Goal: Task Accomplishment & Management: Complete application form

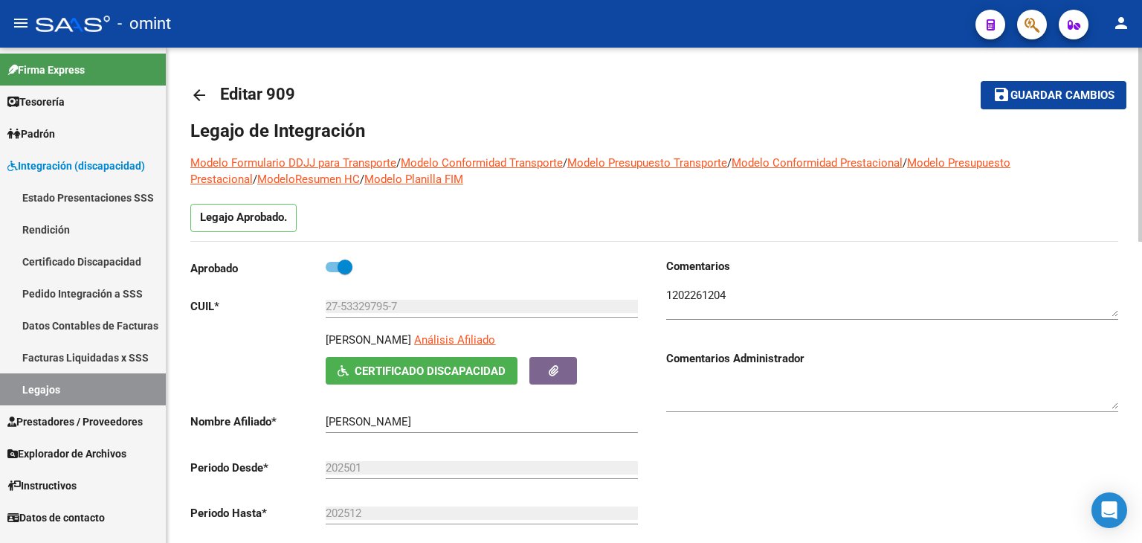
scroll to position [372, 0]
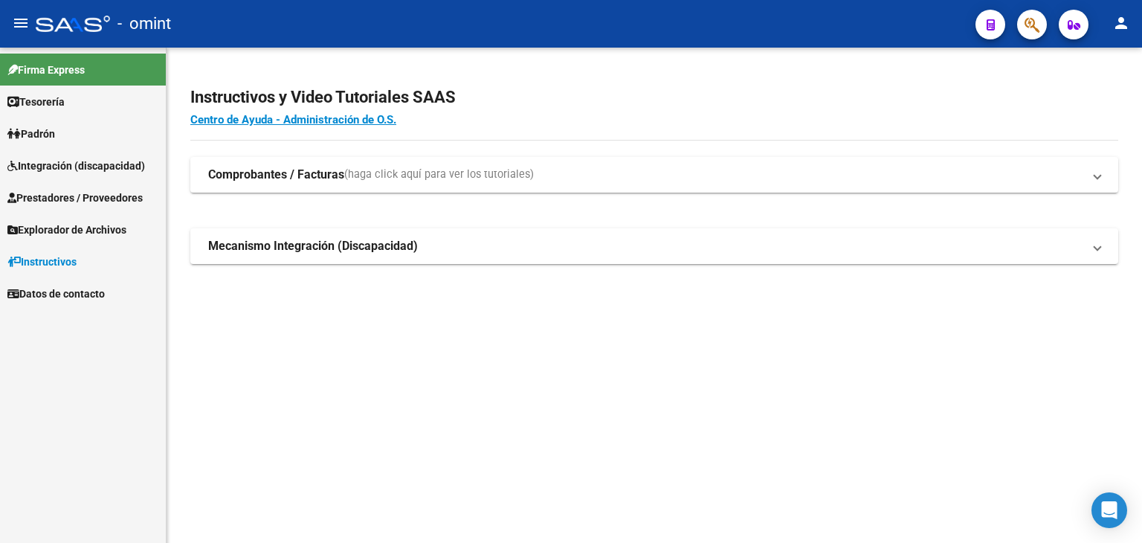
click at [36, 160] on span "Integración (discapacidad)" at bounding box center [76, 166] width 138 height 16
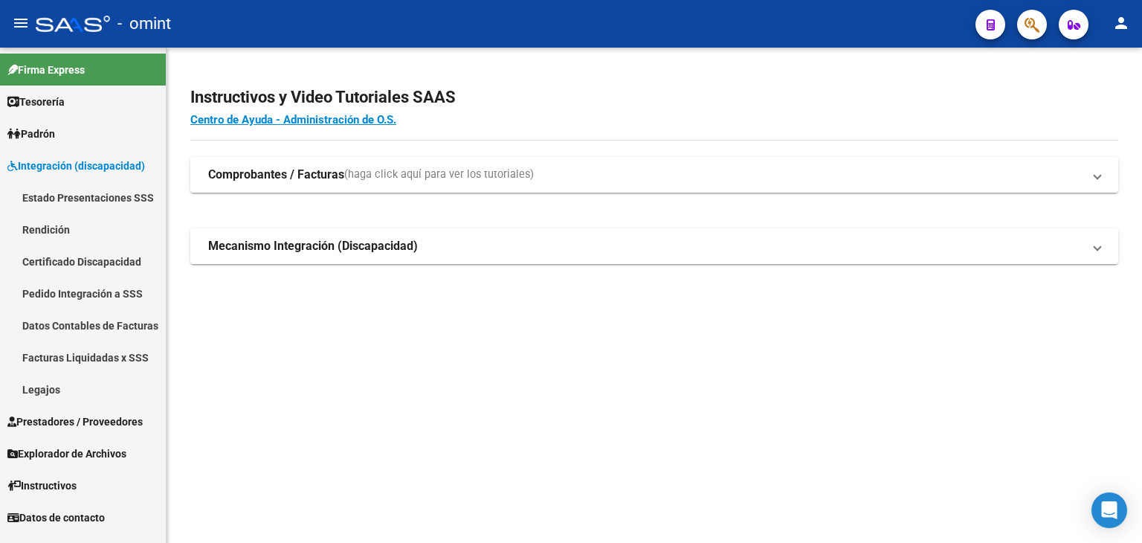
click at [48, 389] on link "Legajos" at bounding box center [83, 389] width 166 height 32
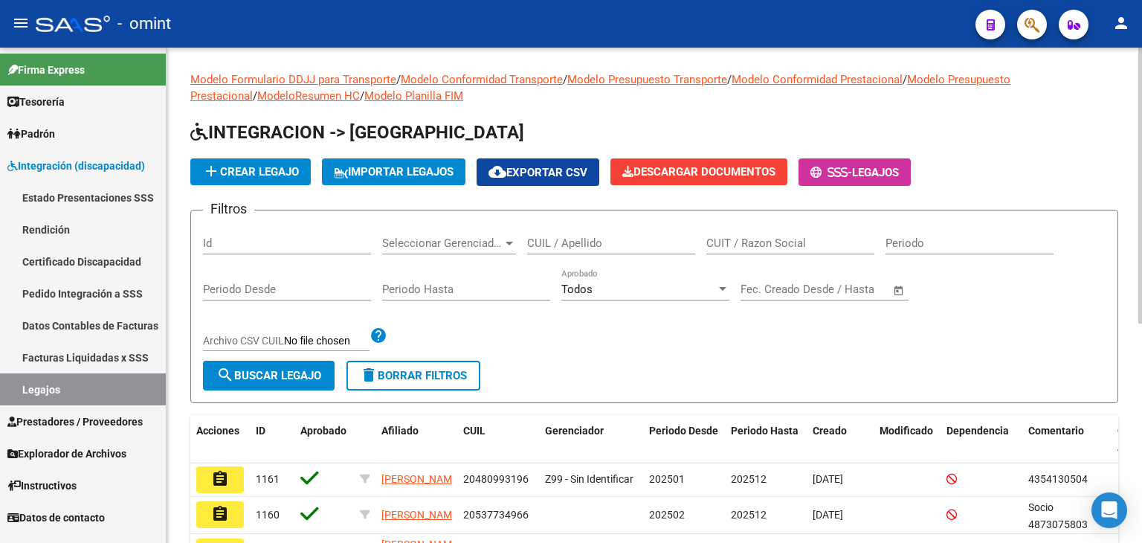
click at [647, 242] on input "CUIL / Apellido" at bounding box center [611, 242] width 168 height 13
paste input "27533297957"
type input "27533297957"
click at [261, 372] on span "search Buscar Legajo" at bounding box center [268, 375] width 105 height 13
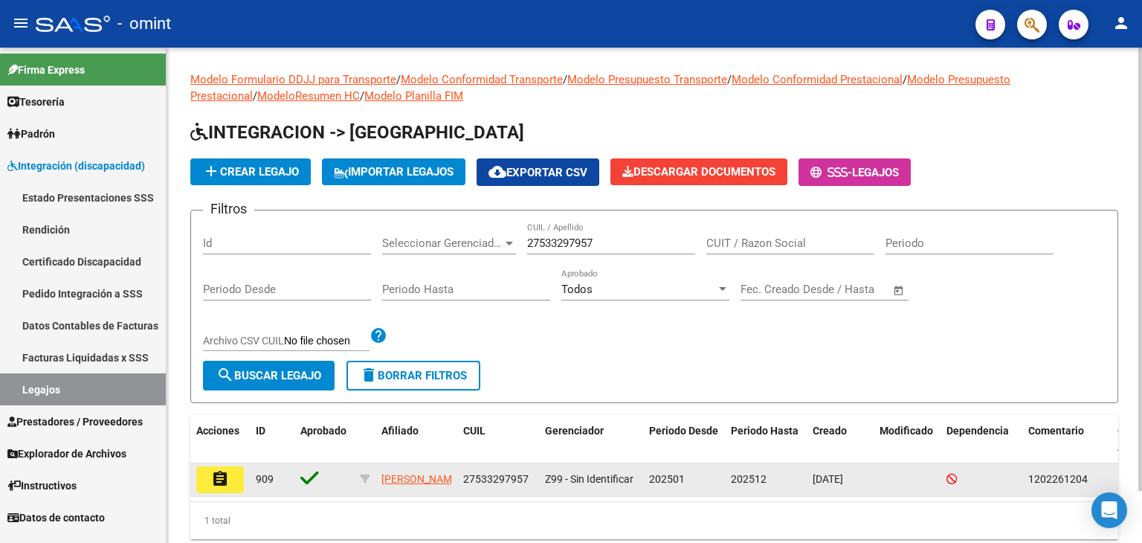
click at [201, 479] on button "assignment" at bounding box center [220, 479] width 48 height 27
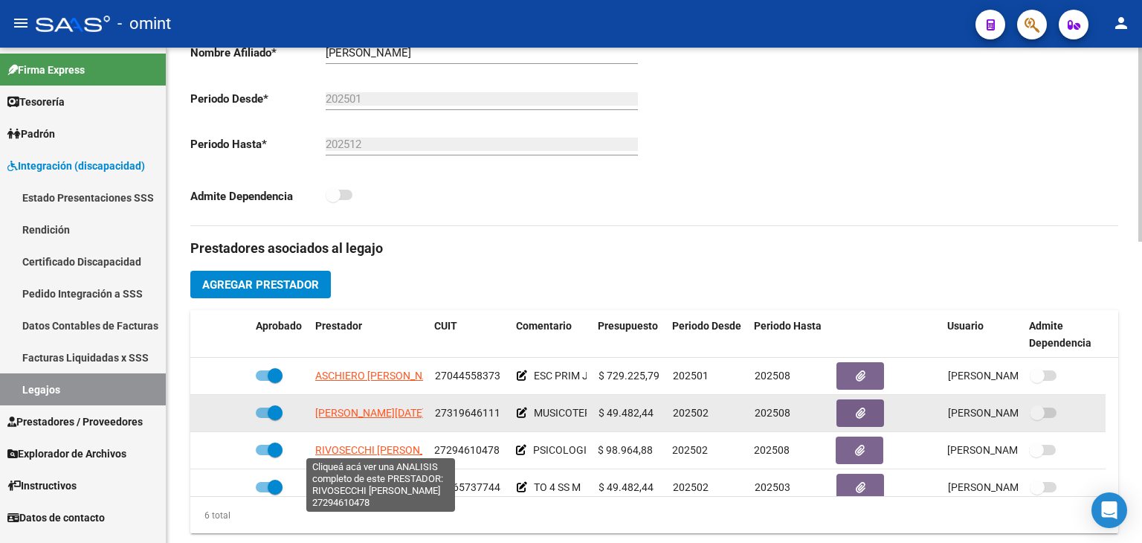
scroll to position [372, 0]
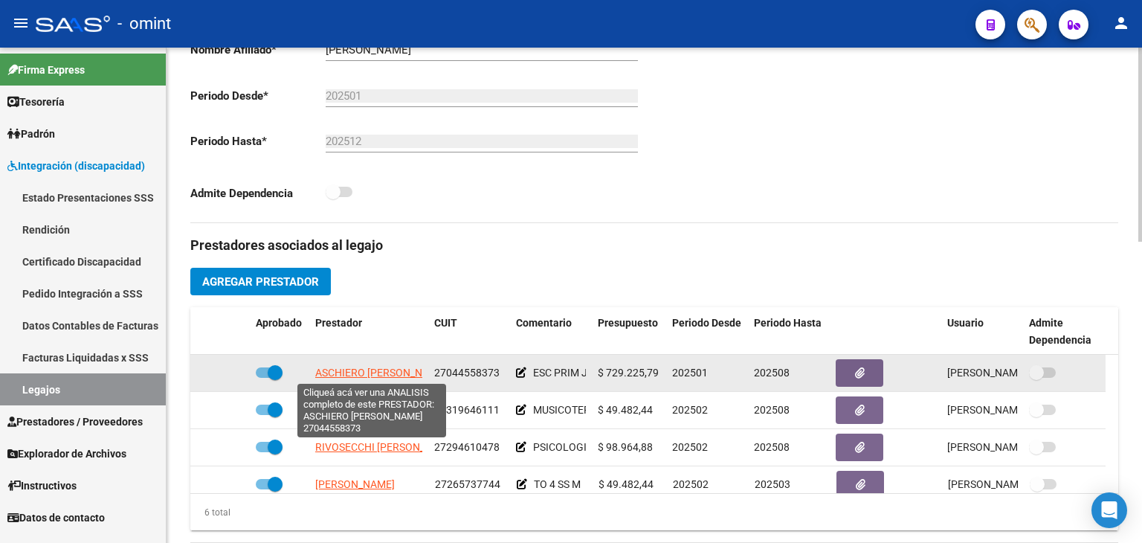
click at [358, 369] on span "ASCHIERO [PERSON_NAME]" at bounding box center [381, 372] width 132 height 12
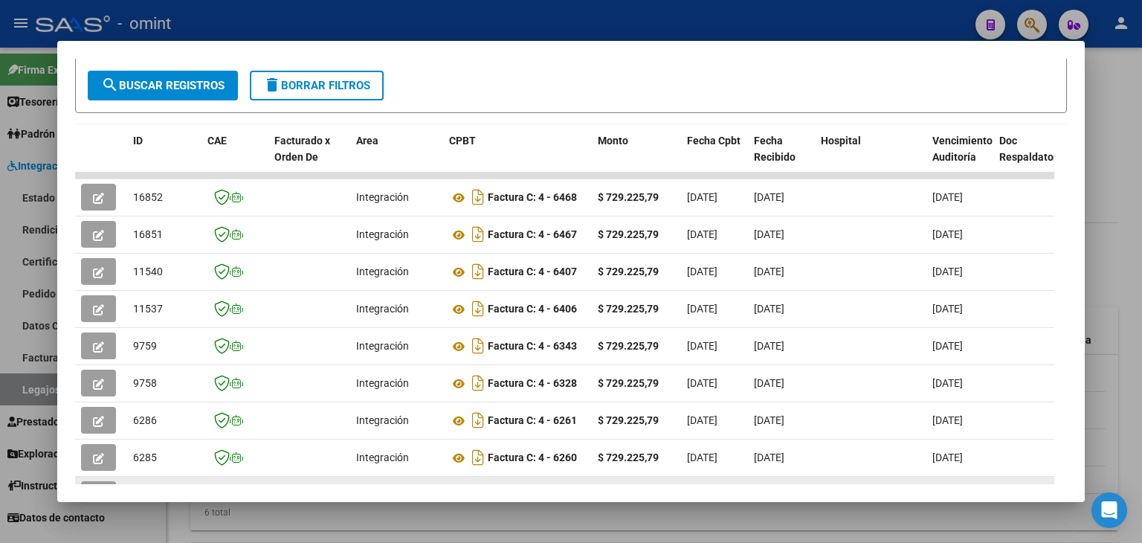
scroll to position [297, 0]
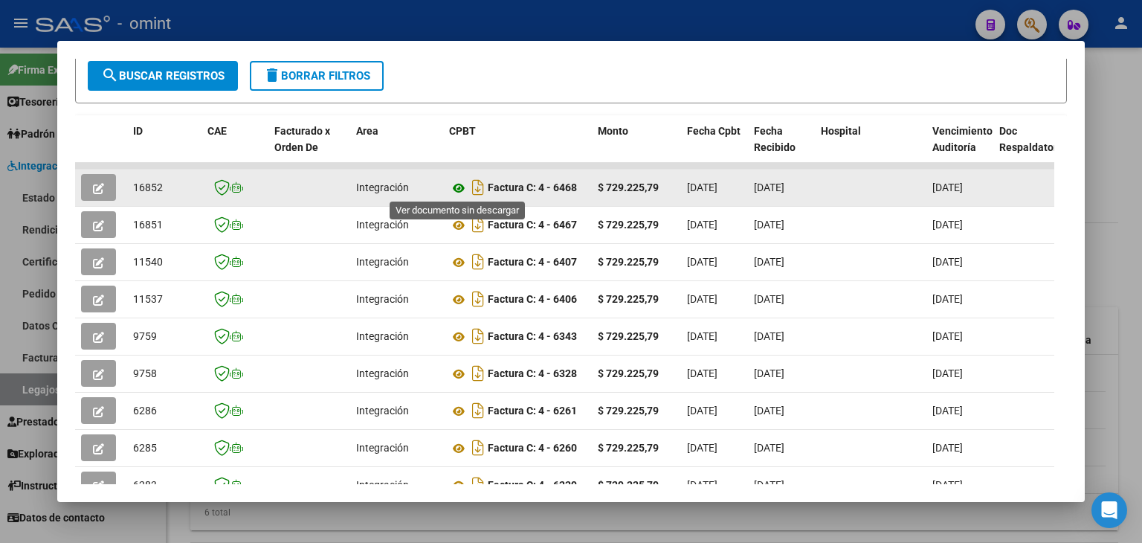
click at [456, 184] on icon at bounding box center [458, 188] width 19 height 18
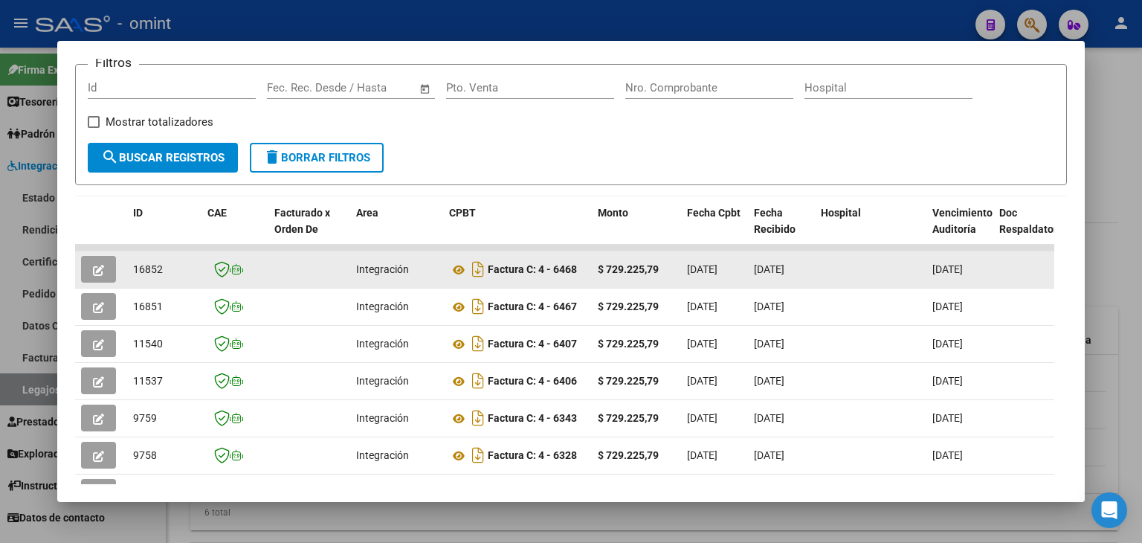
scroll to position [214, 0]
click at [96, 267] on icon "button" at bounding box center [98, 271] width 11 height 11
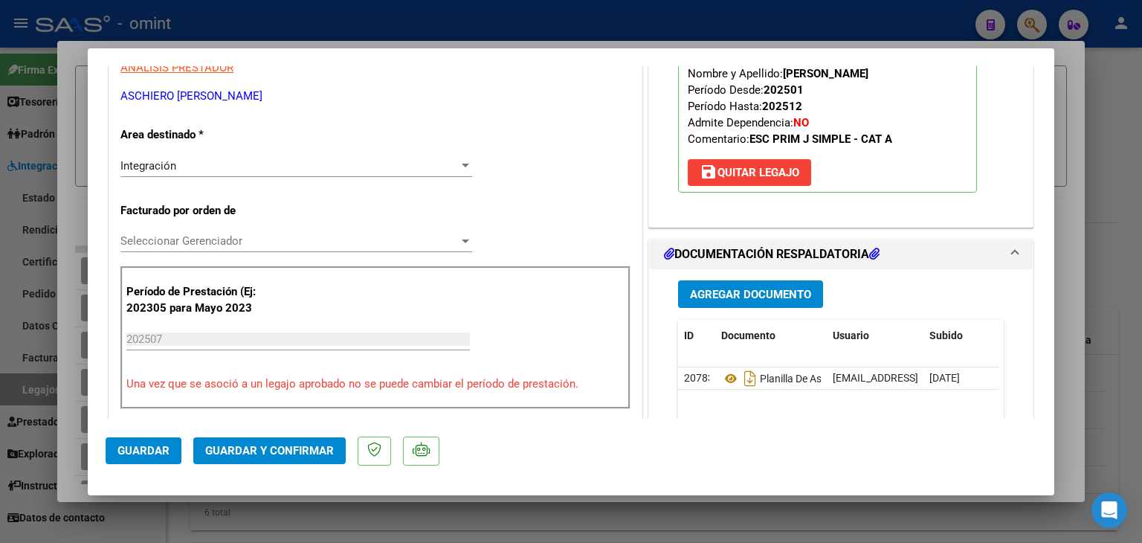
scroll to position [115, 0]
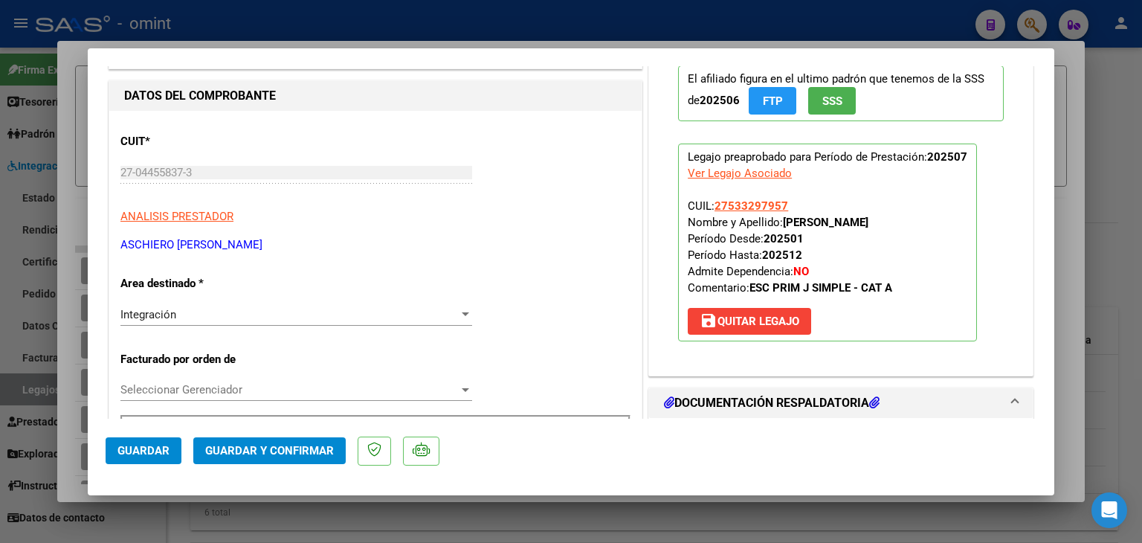
click at [152, 311] on span "Integración" at bounding box center [148, 314] width 56 height 13
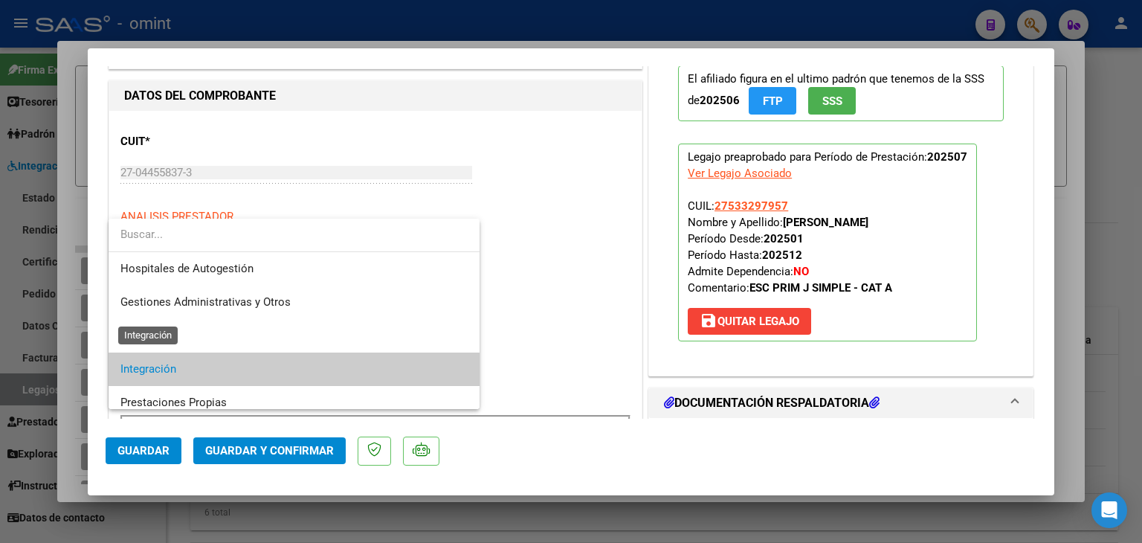
scroll to position [55, 0]
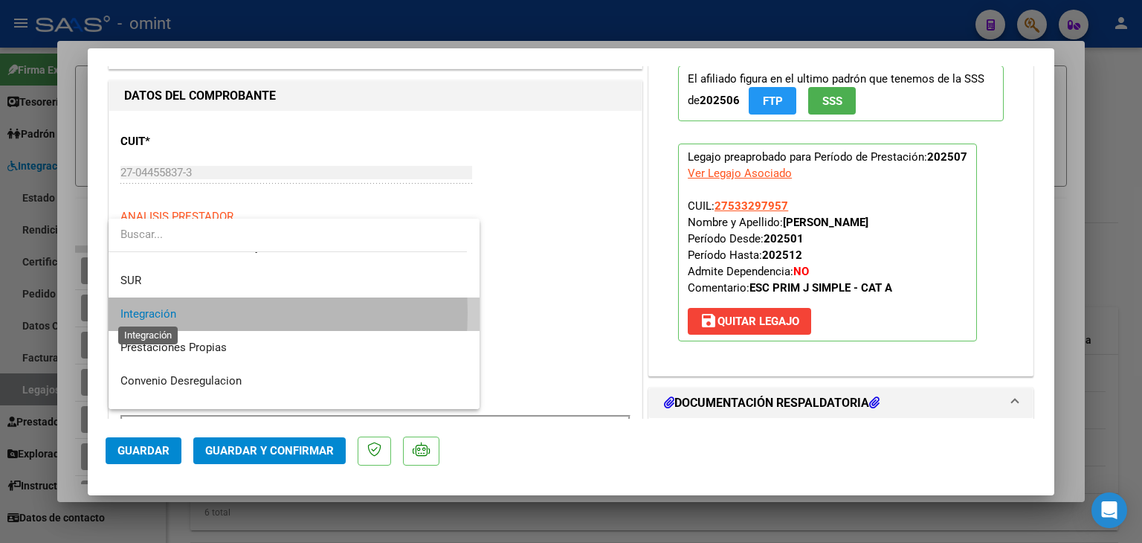
click at [152, 312] on span "Integración" at bounding box center [148, 313] width 56 height 13
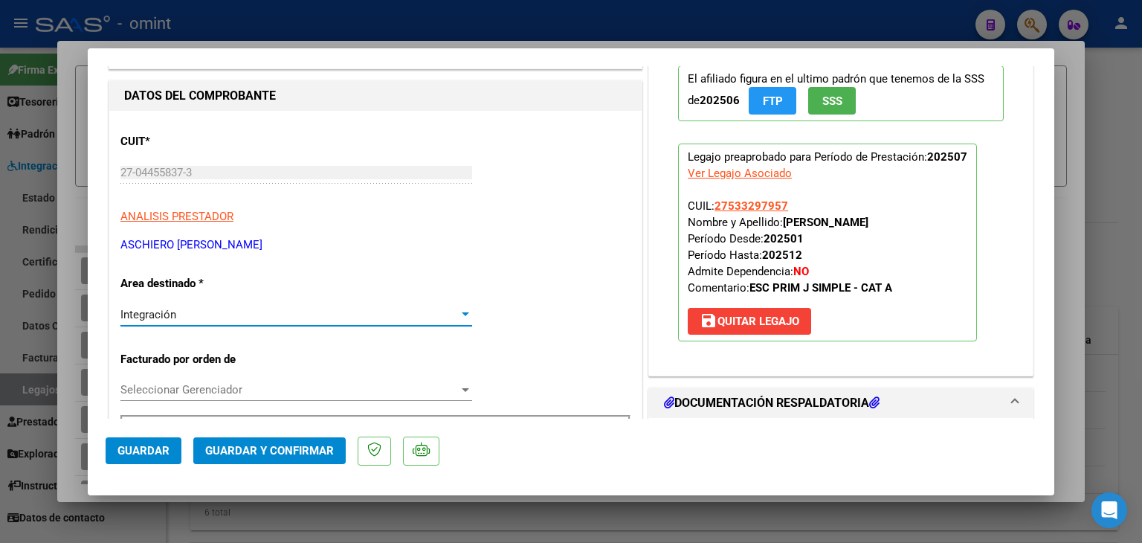
click at [181, 390] on span "Seleccionar Gerenciador" at bounding box center [289, 389] width 338 height 13
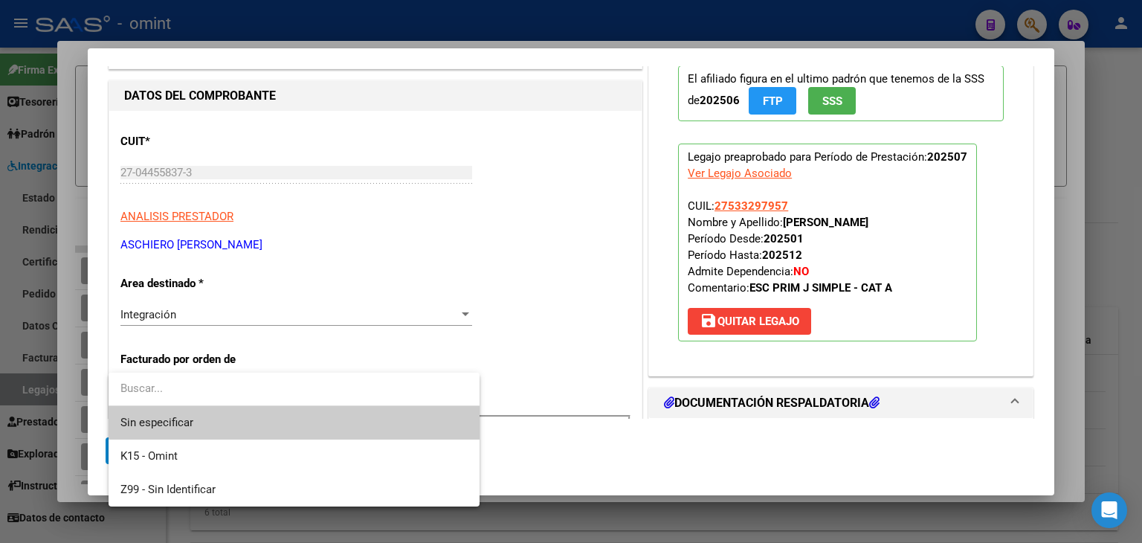
click at [188, 418] on span "Sin especificar" at bounding box center [293, 422] width 347 height 33
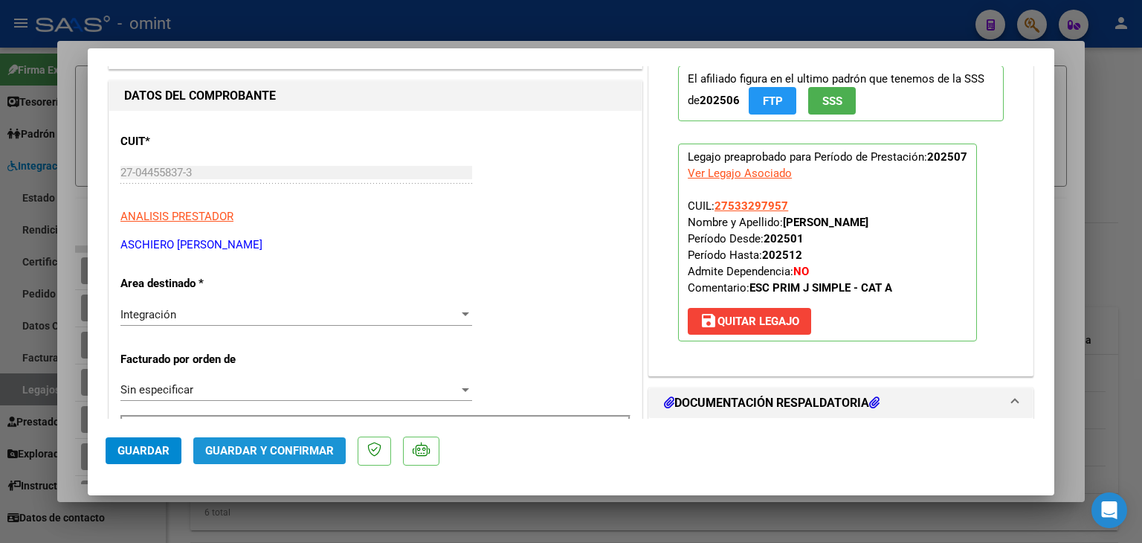
click at [274, 449] on span "Guardar y Confirmar" at bounding box center [269, 450] width 129 height 13
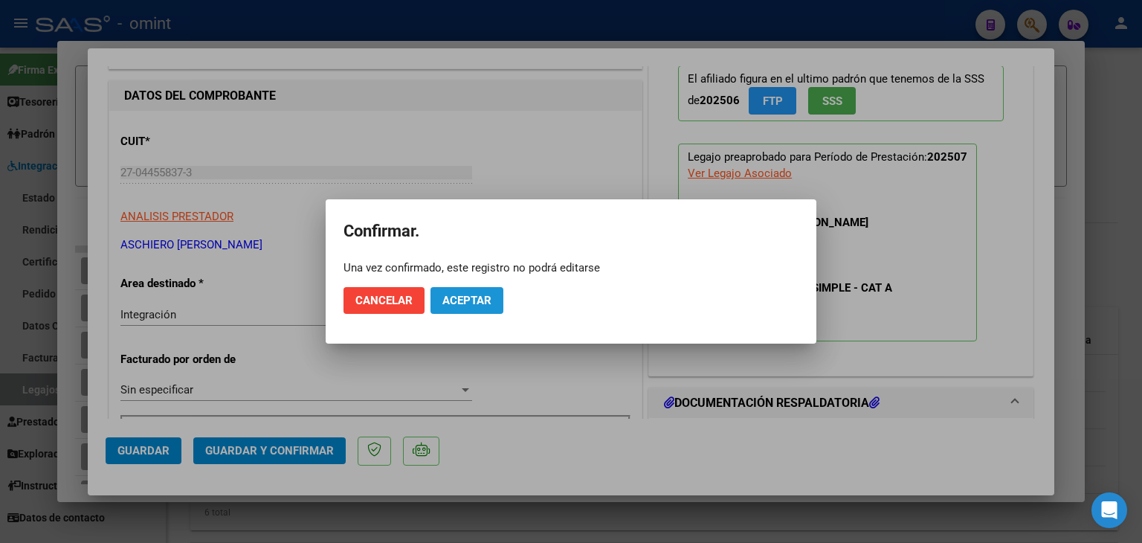
click at [479, 307] on button "Aceptar" at bounding box center [466, 300] width 73 height 27
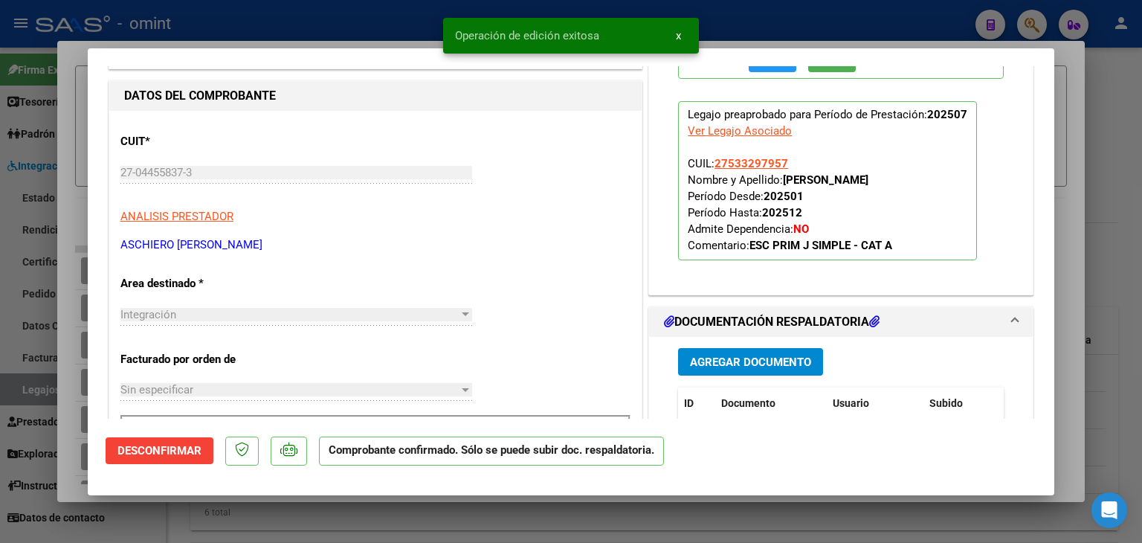
type input "$ 0,00"
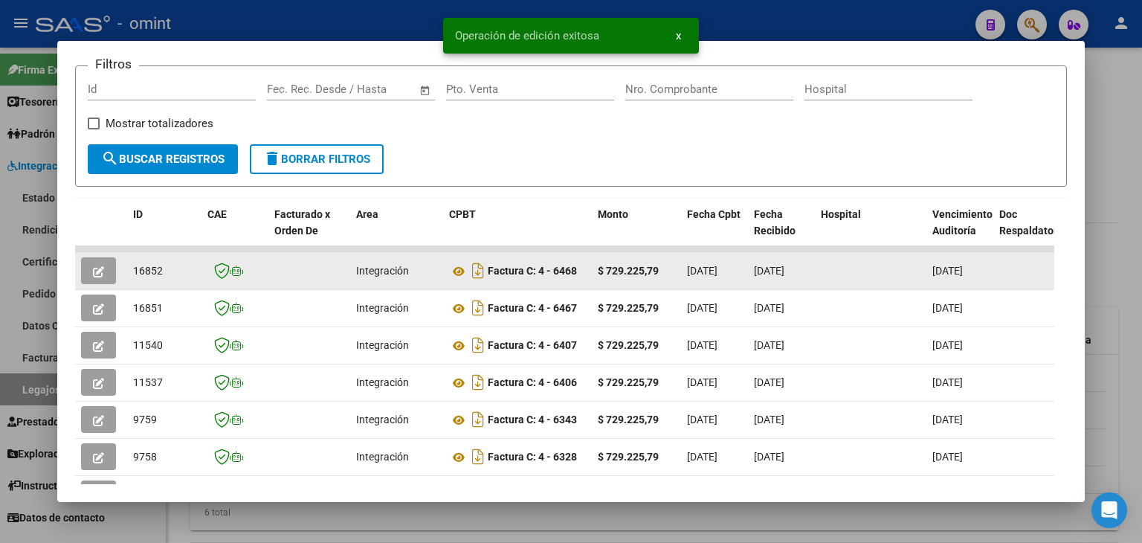
click at [136, 266] on span "16852" at bounding box center [148, 271] width 30 height 12
copy span "16852"
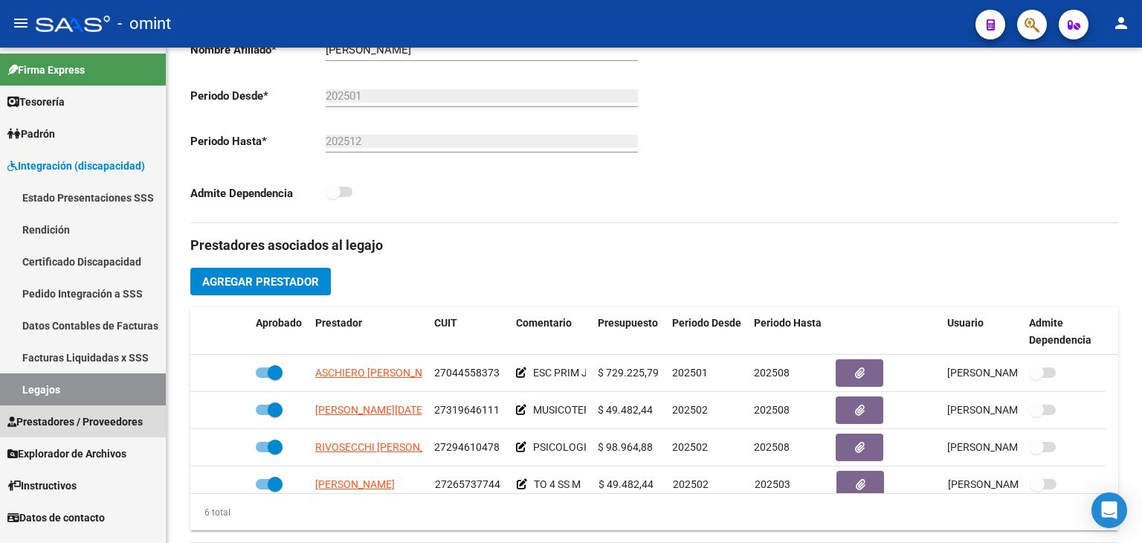
click at [72, 420] on span "Prestadores / Proveedores" at bounding box center [74, 421] width 135 height 16
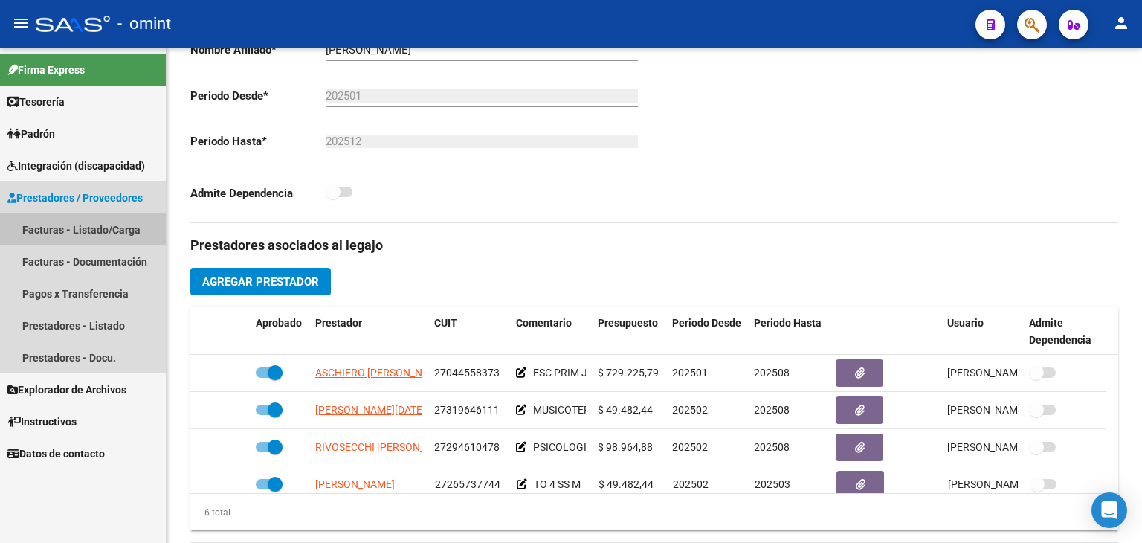
click at [51, 229] on link "Facturas - Listado/Carga" at bounding box center [83, 229] width 166 height 32
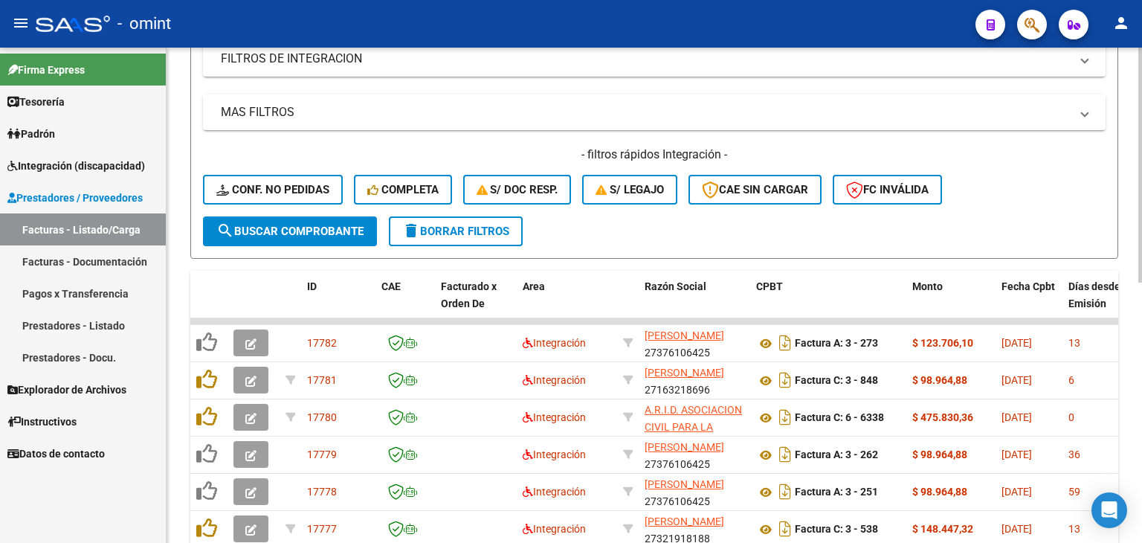
scroll to position [223, 0]
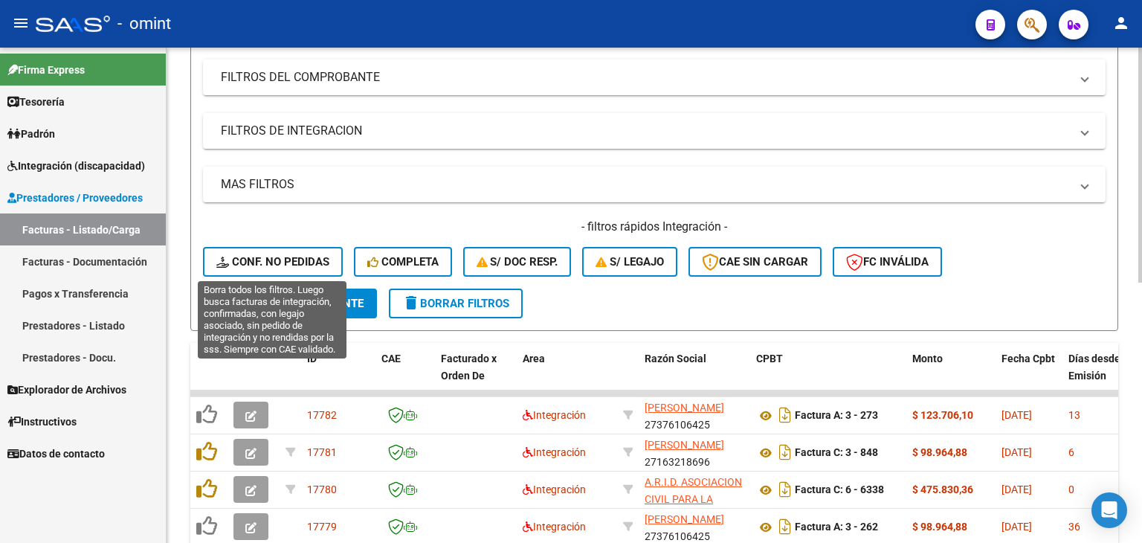
click at [262, 256] on span "Conf. no pedidas" at bounding box center [272, 261] width 113 height 13
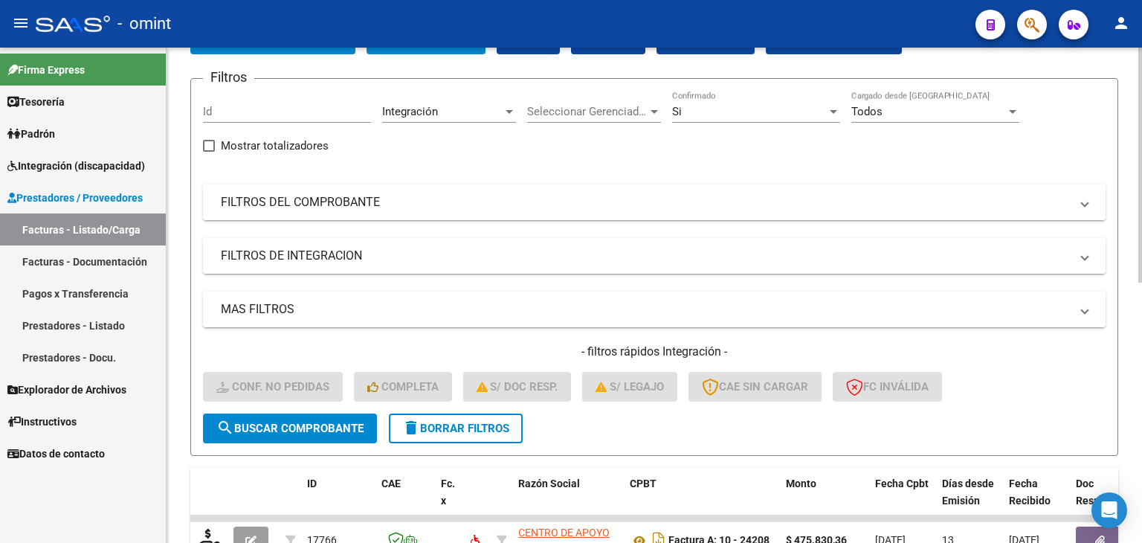
scroll to position [74, 0]
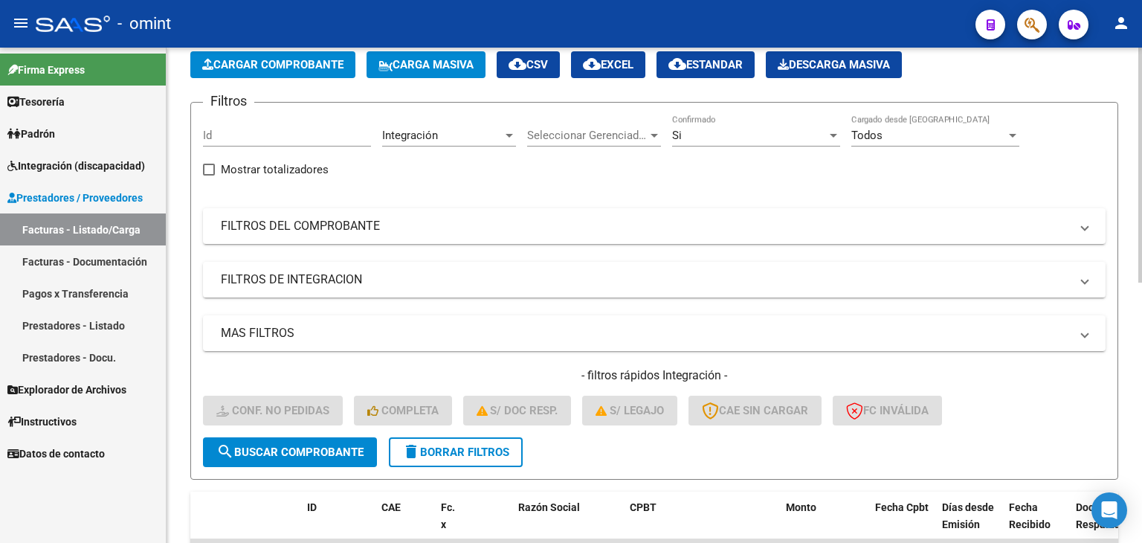
click at [227, 132] on input "Id" at bounding box center [287, 135] width 168 height 13
paste input "16852"
type input "16852"
click at [276, 445] on span "search Buscar Comprobante" at bounding box center [289, 451] width 147 height 13
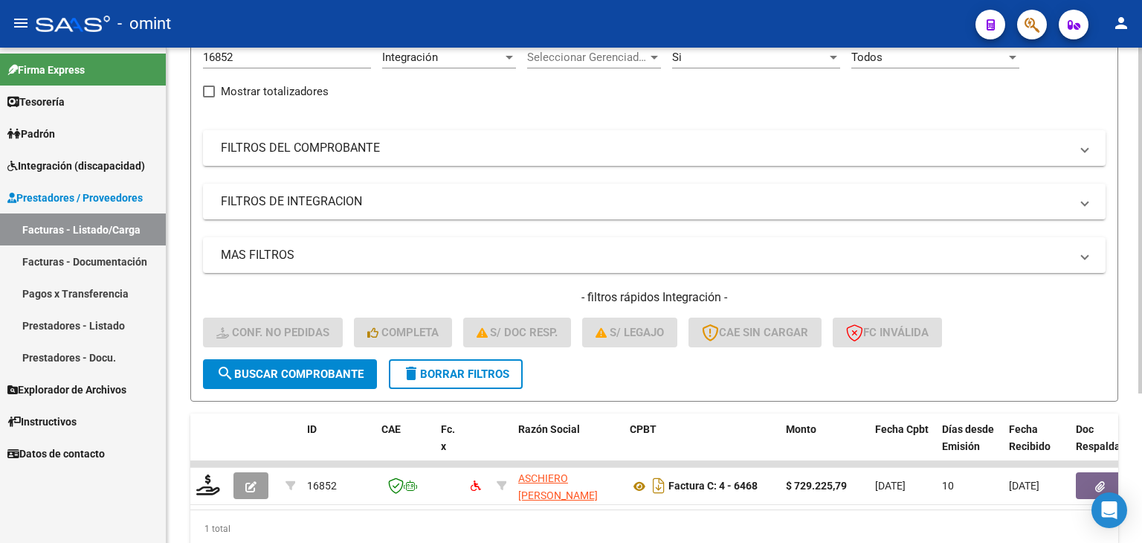
scroll to position [214, 0]
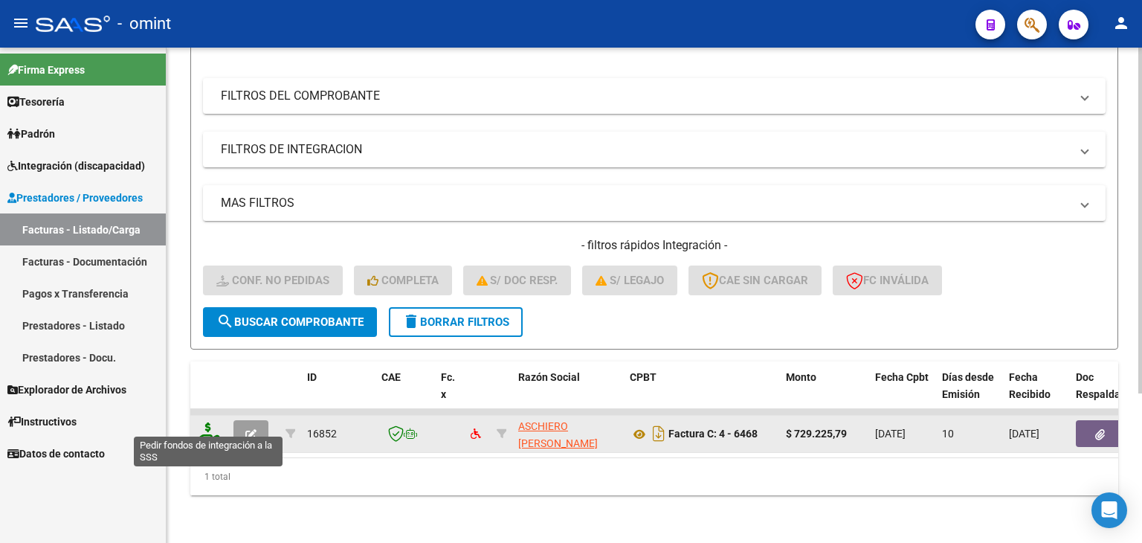
click at [205, 422] on icon at bounding box center [208, 432] width 24 height 21
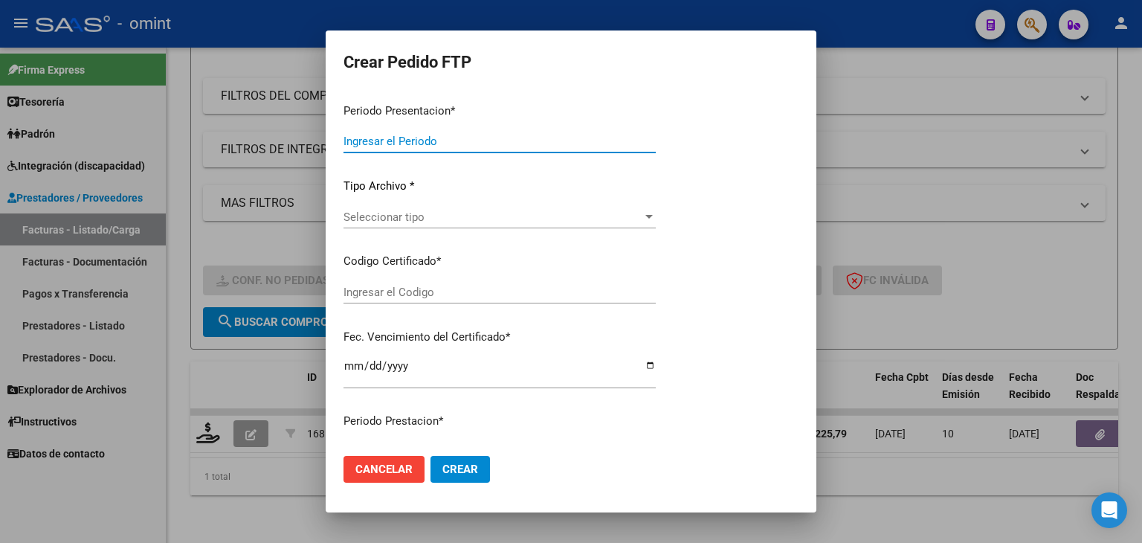
type input "202507"
type input "$ 729.225,79"
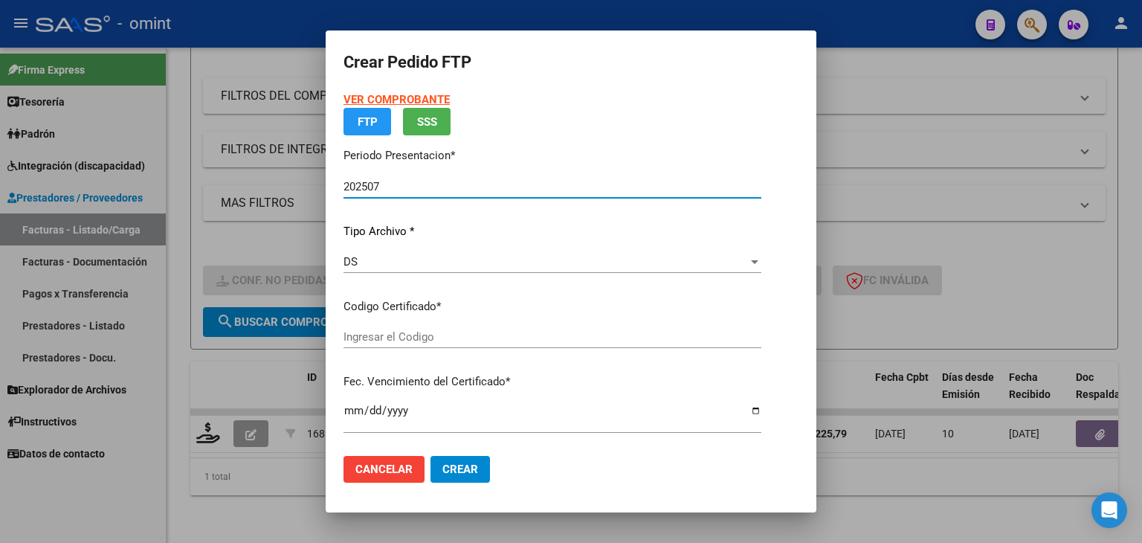
type input "5626822154"
type input "[DATE]"
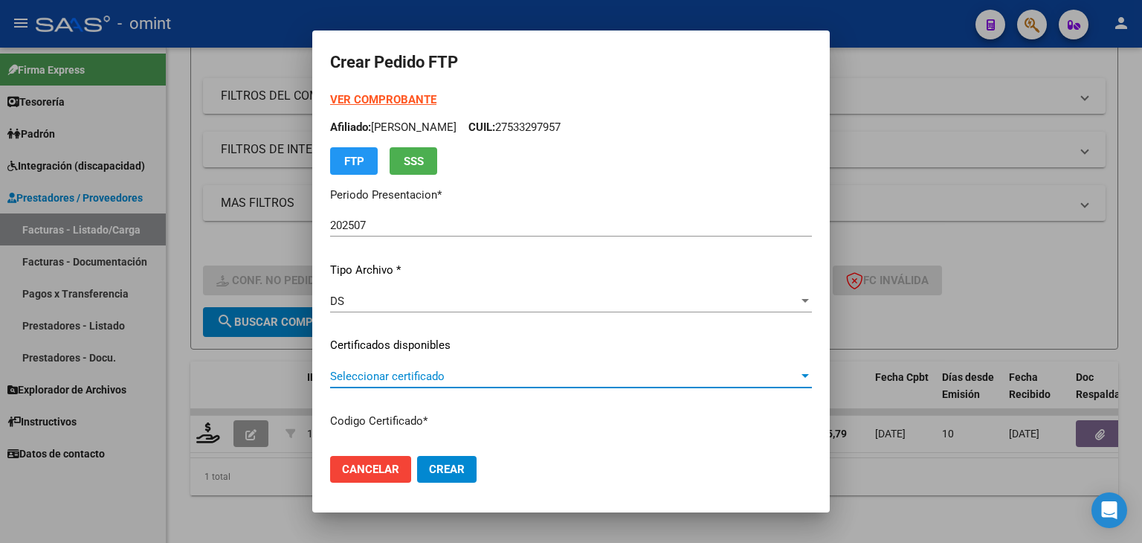
click at [372, 372] on span "Seleccionar certificado" at bounding box center [564, 375] width 468 height 13
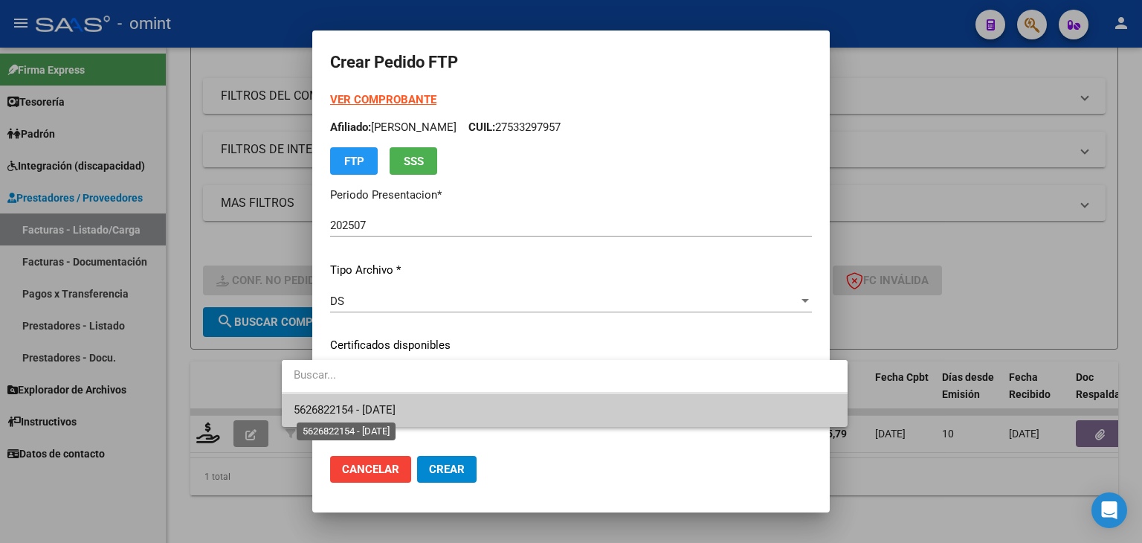
click at [395, 408] on span "5626822154 - [DATE]" at bounding box center [345, 409] width 102 height 13
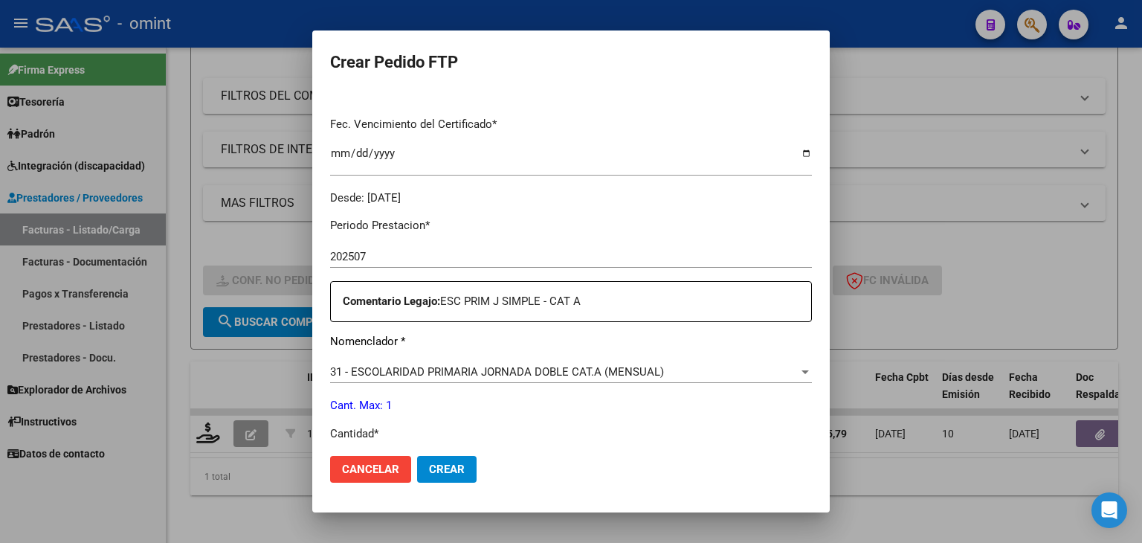
scroll to position [520, 0]
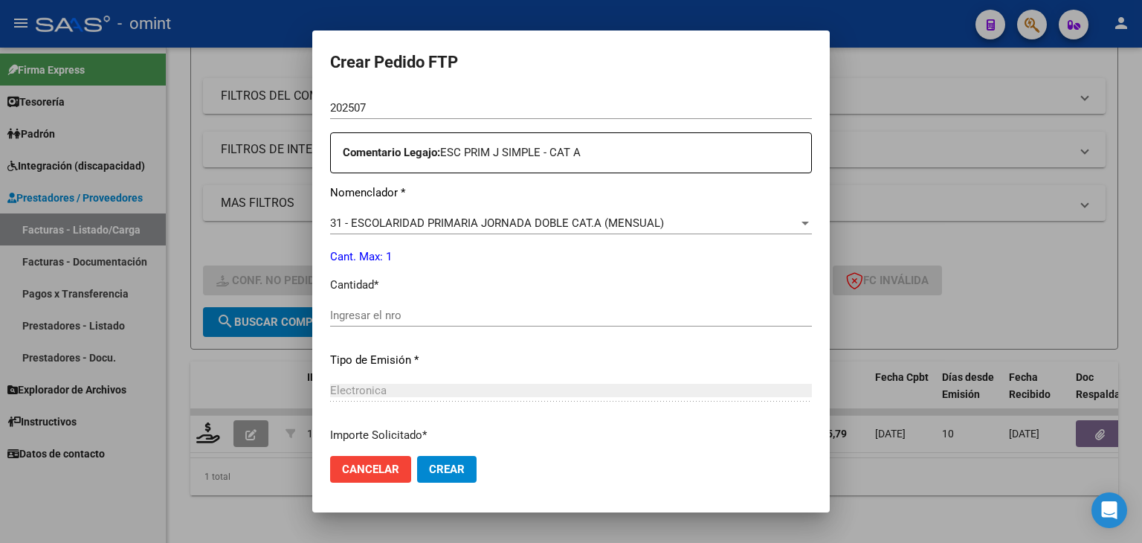
click at [443, 323] on div "Ingresar el nro" at bounding box center [571, 315] width 482 height 22
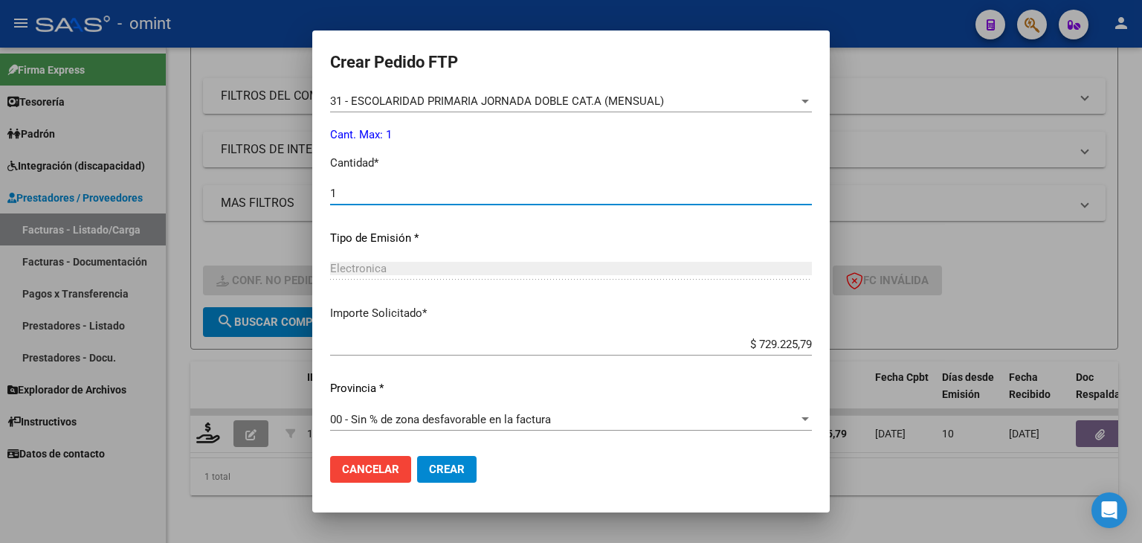
type input "1"
click at [429, 469] on span "Crear" at bounding box center [447, 468] width 36 height 13
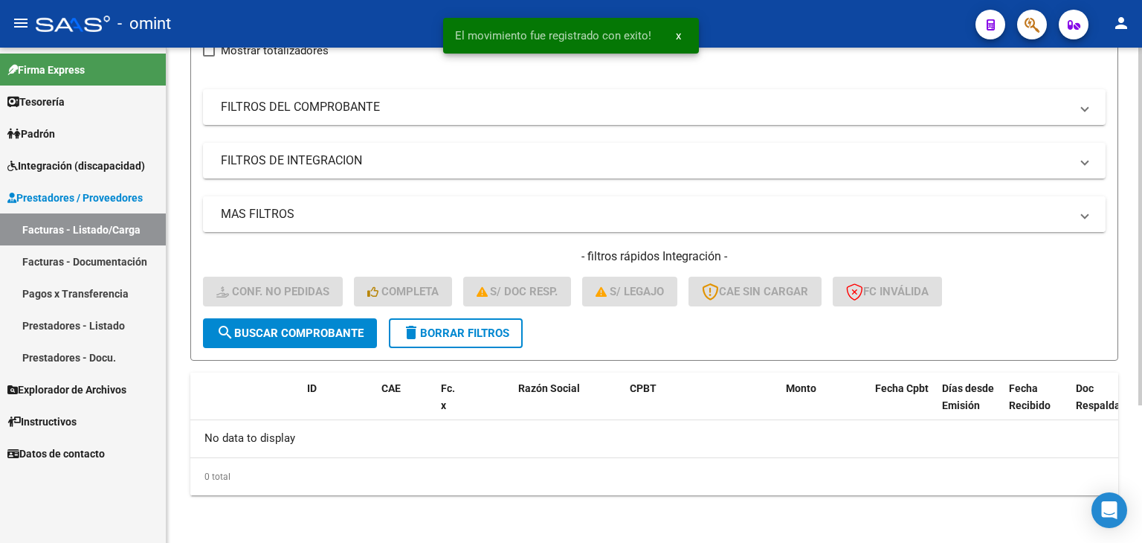
scroll to position [190, 0]
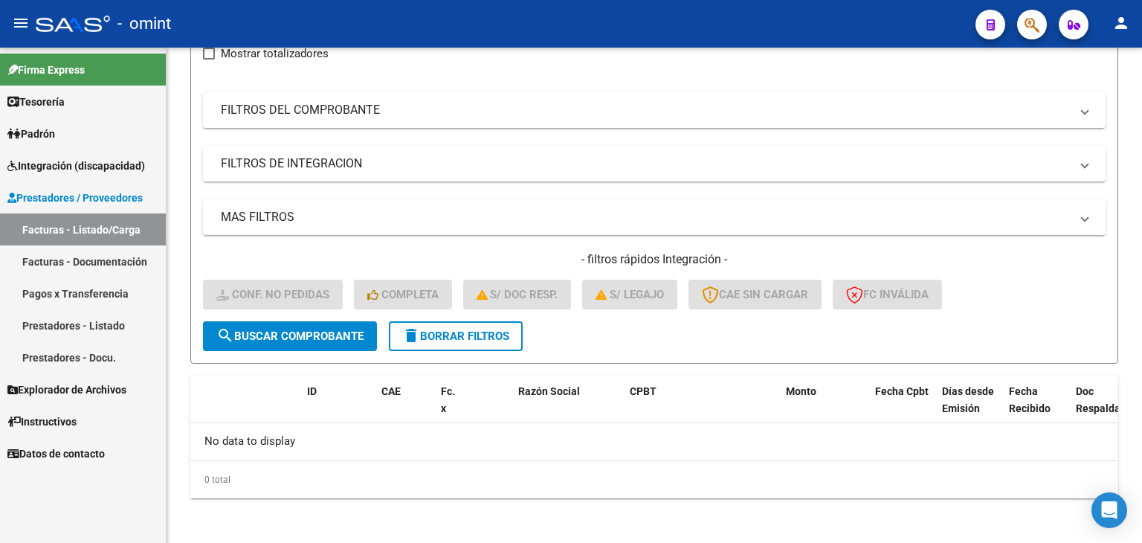
click at [83, 164] on span "Integración (discapacidad)" at bounding box center [76, 166] width 138 height 16
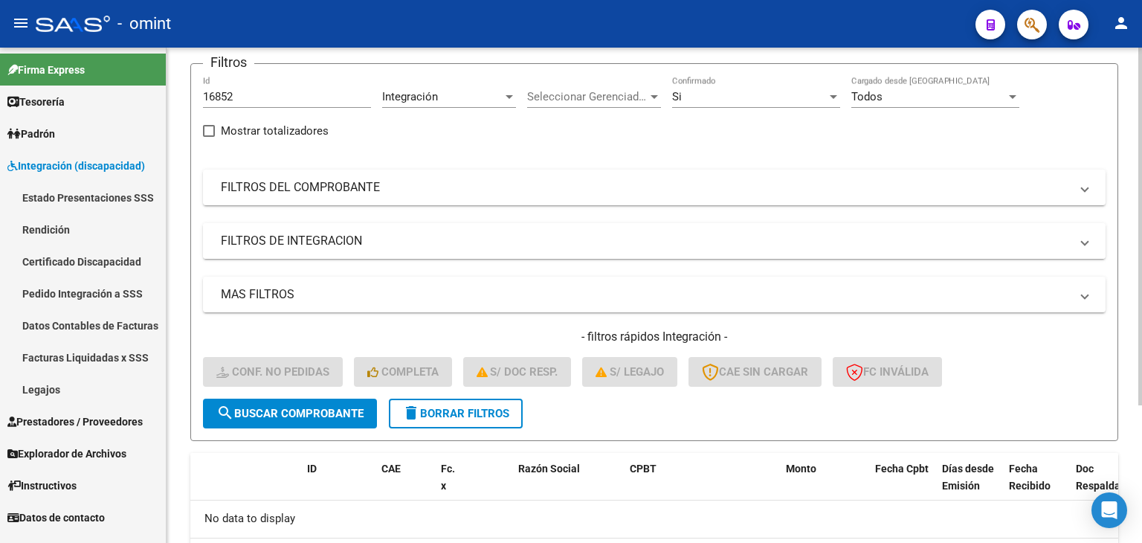
scroll to position [0, 0]
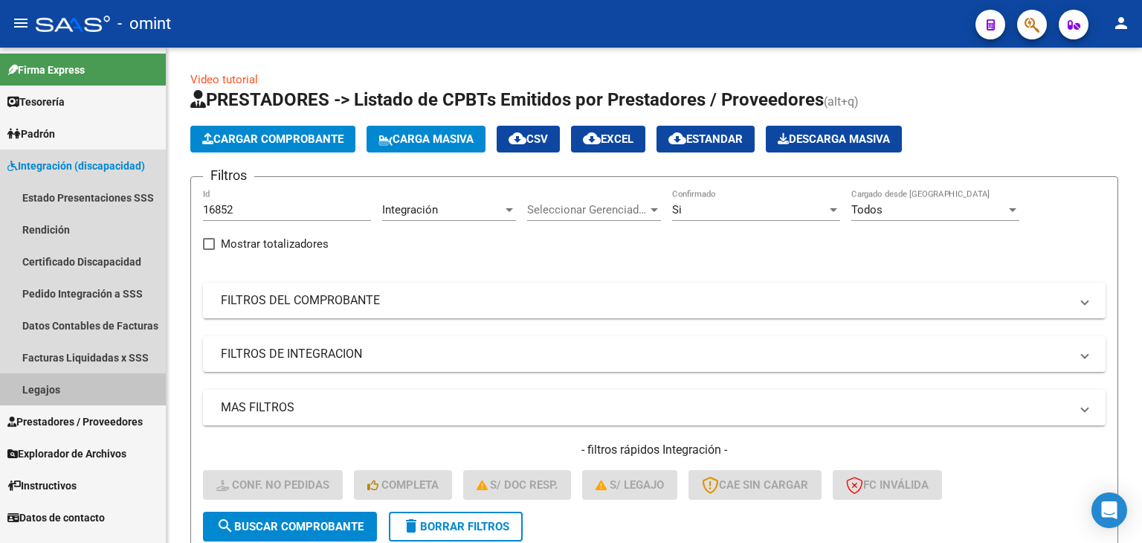
click at [51, 386] on link "Legajos" at bounding box center [83, 389] width 166 height 32
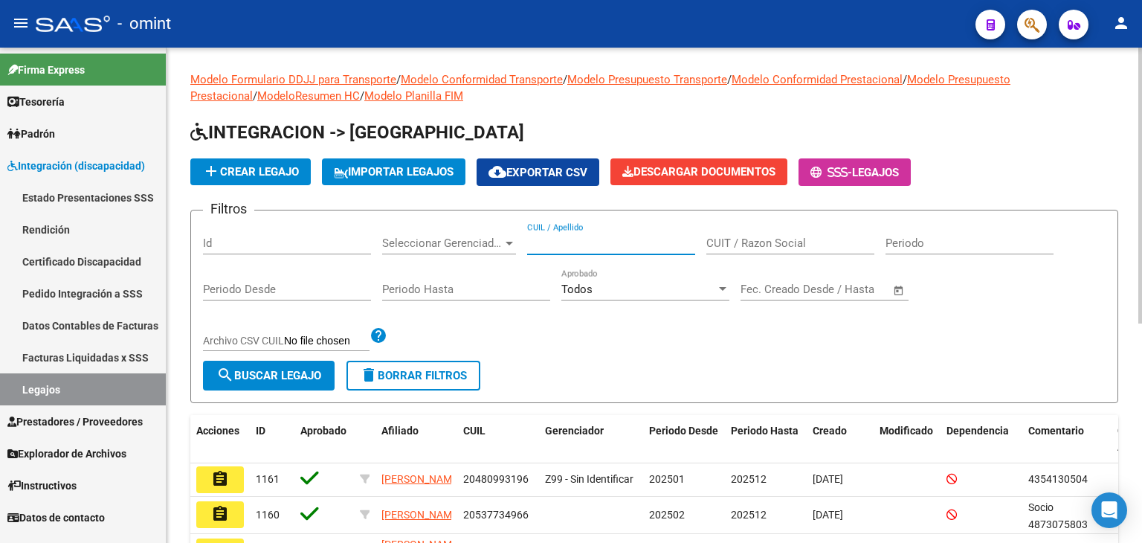
click at [581, 244] on input "CUIL / Apellido" at bounding box center [611, 242] width 168 height 13
paste input "27533297957"
type input "27533297957"
click at [291, 366] on button "search Buscar Legajo" at bounding box center [269, 376] width 132 height 30
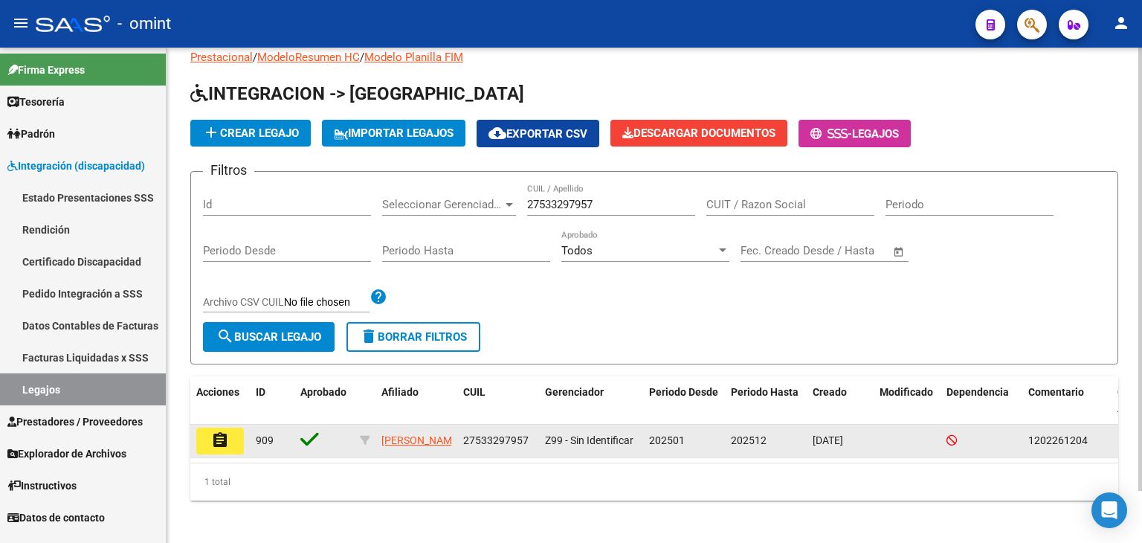
scroll to position [58, 0]
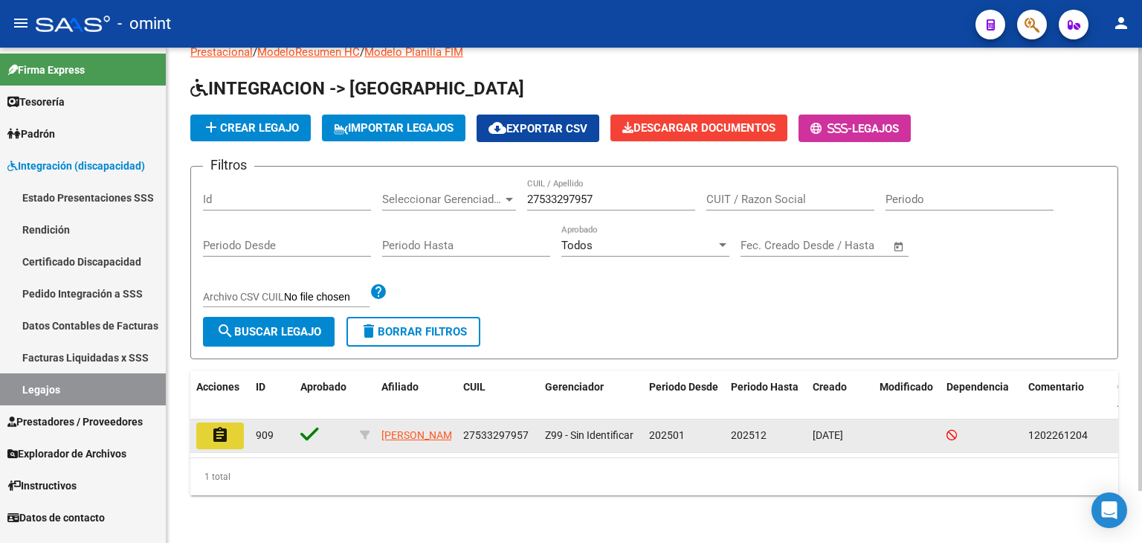
click at [213, 426] on mat-icon "assignment" at bounding box center [220, 435] width 18 height 18
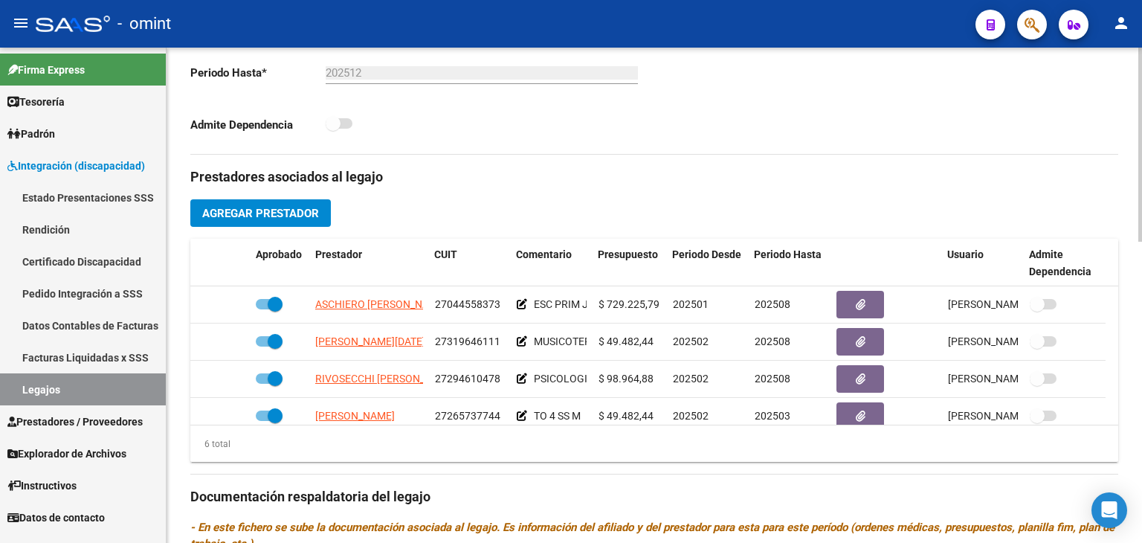
scroll to position [520, 0]
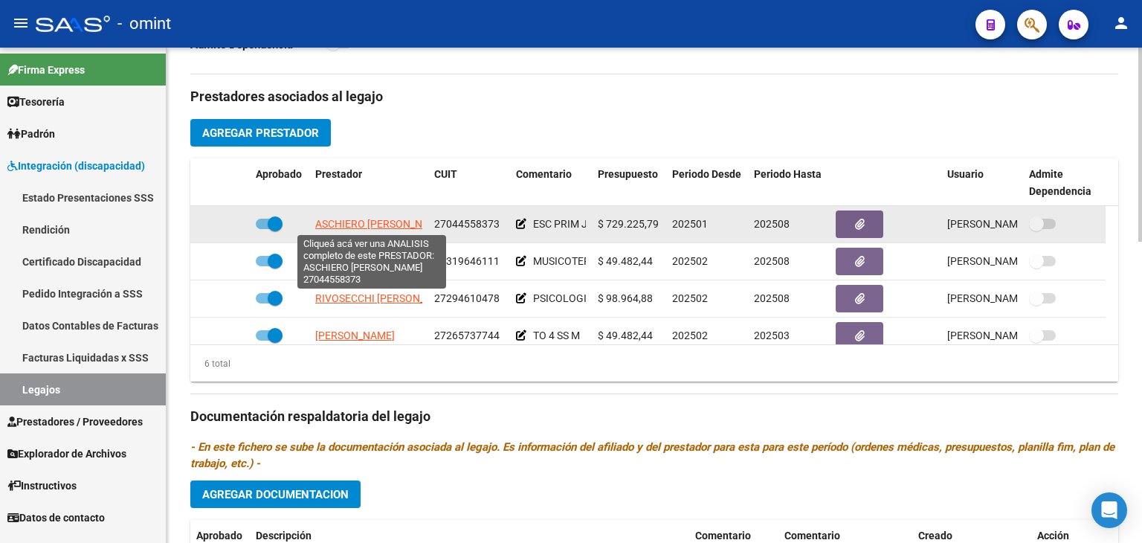
click at [353, 223] on span "ASCHIERO [PERSON_NAME]" at bounding box center [381, 224] width 132 height 12
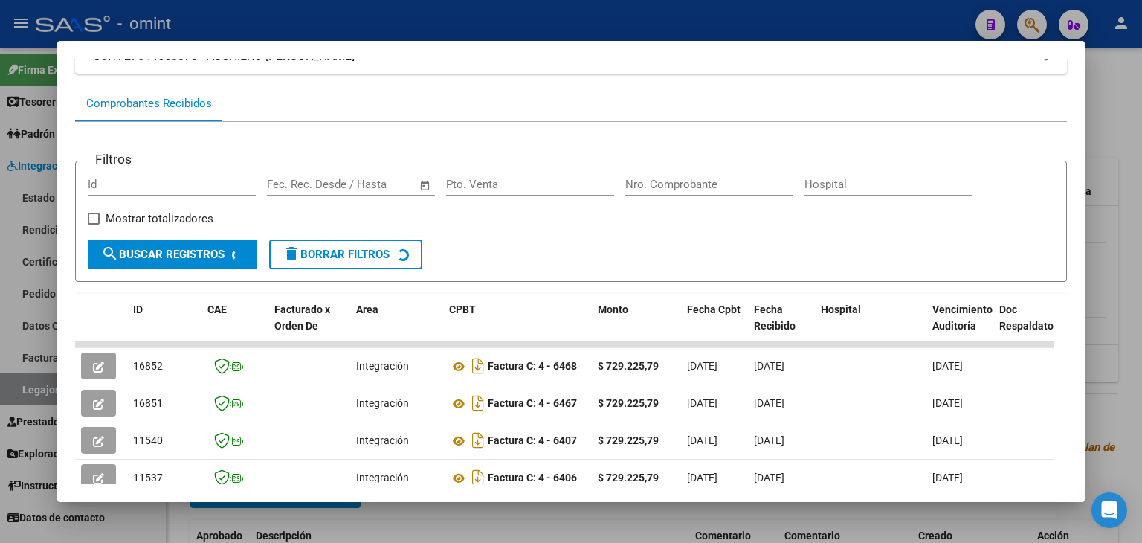
scroll to position [119, 0]
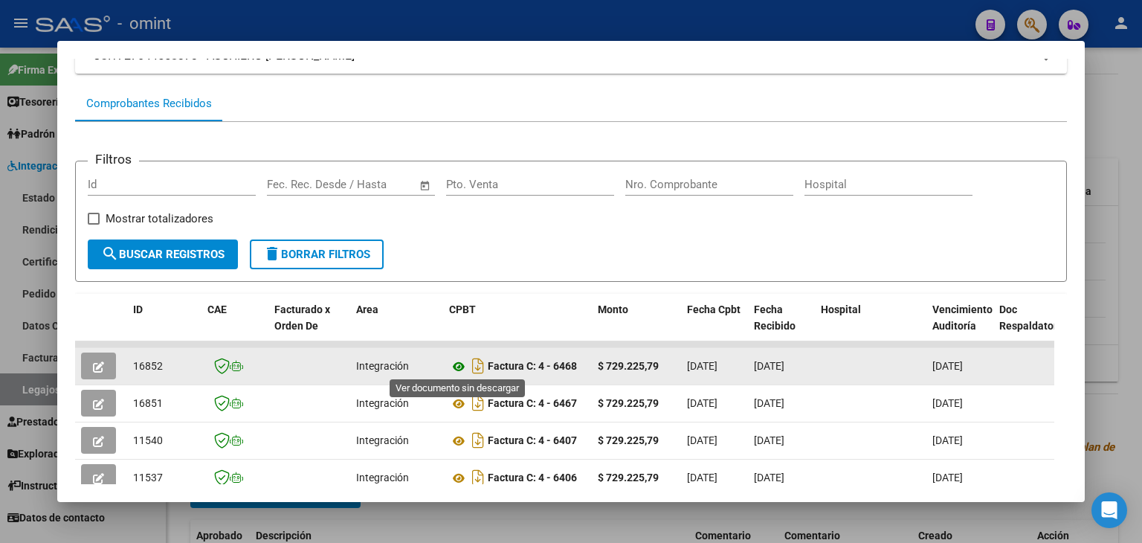
click at [461, 358] on icon at bounding box center [458, 367] width 19 height 18
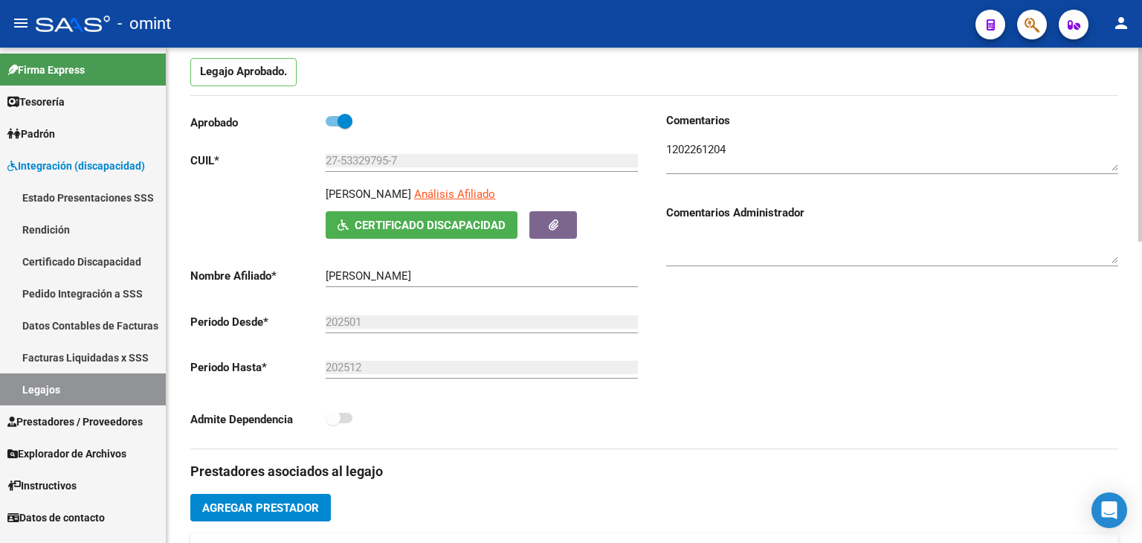
scroll to position [0, 0]
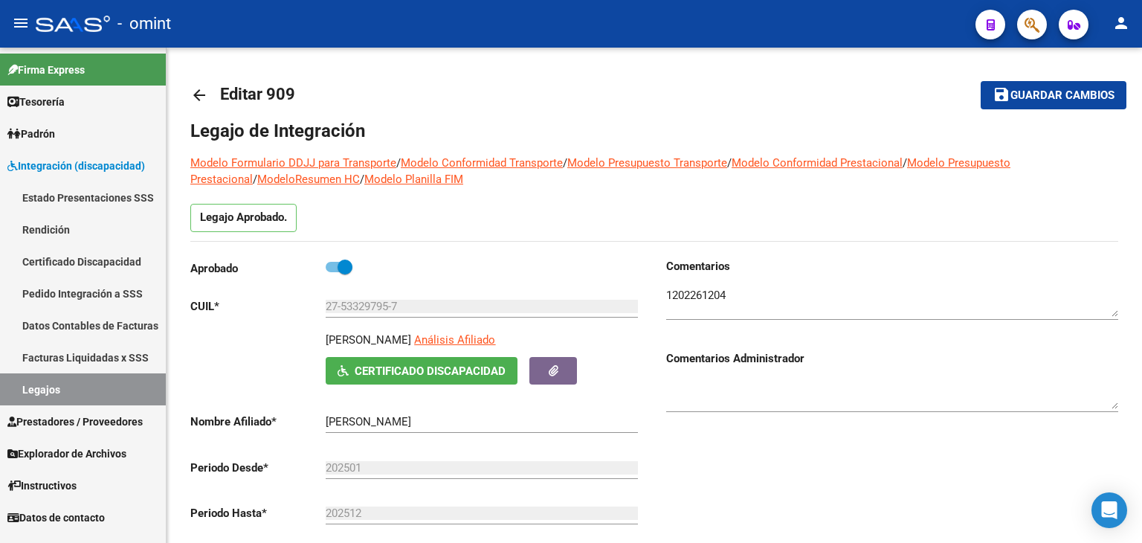
click at [64, 387] on link "Legajos" at bounding box center [83, 389] width 166 height 32
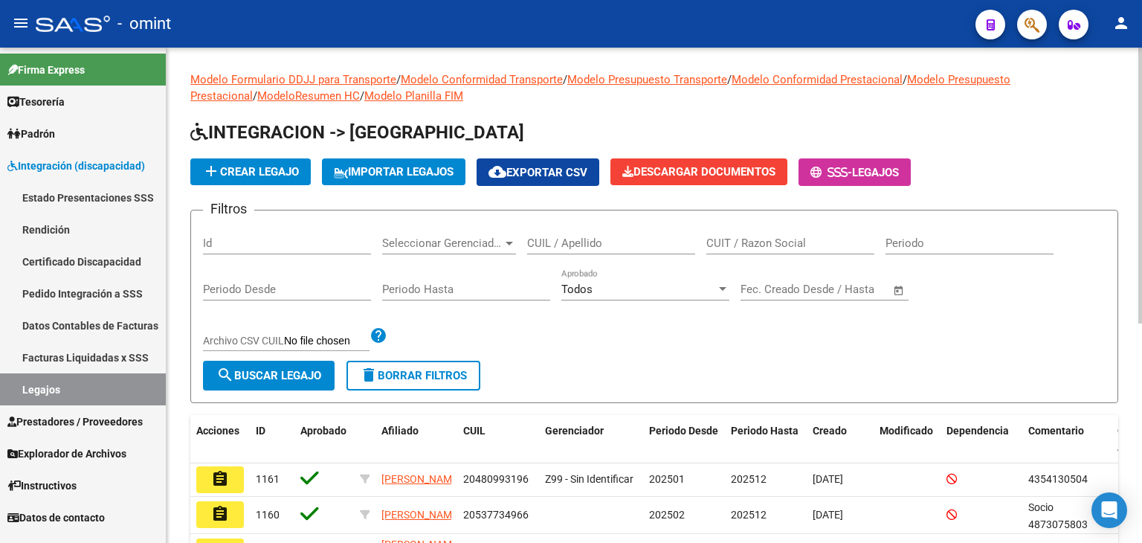
click at [565, 244] on input "CUIL / Apellido" at bounding box center [611, 242] width 168 height 13
paste input "27574302760"
type input "27574302760"
click at [290, 372] on span "search Buscar Legajo" at bounding box center [268, 375] width 105 height 13
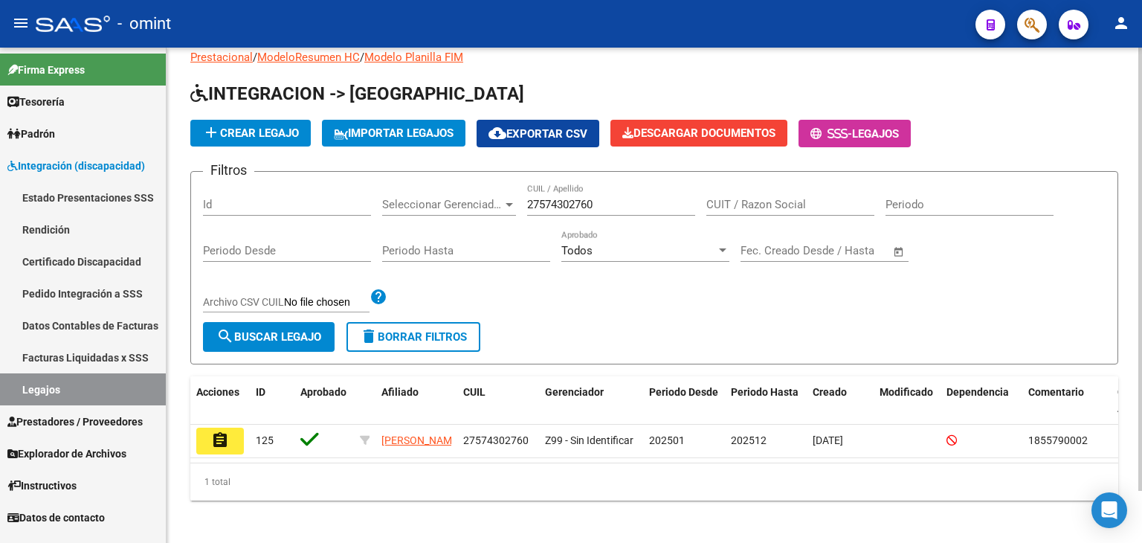
scroll to position [58, 0]
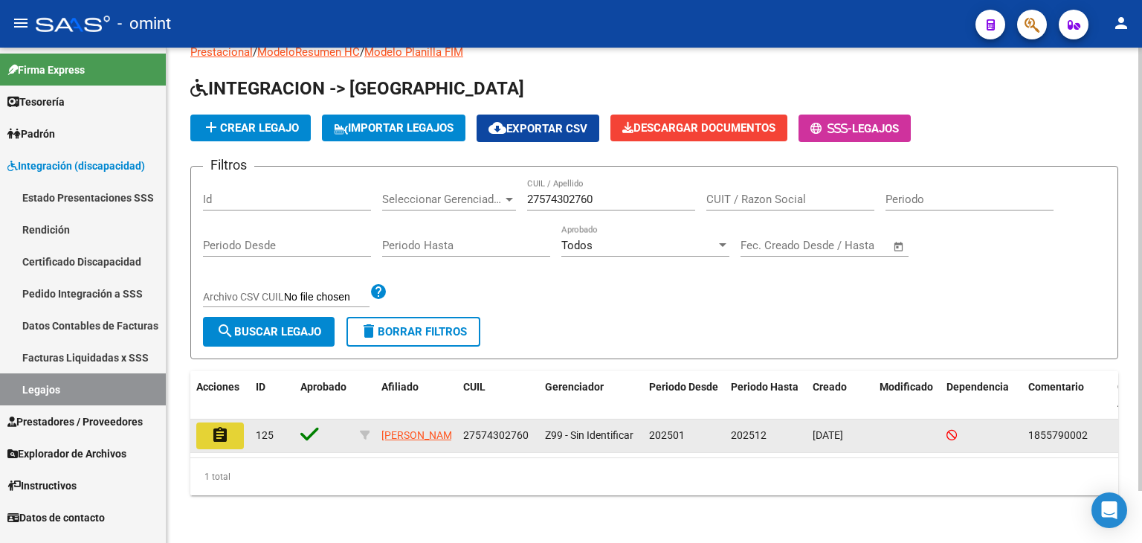
click at [222, 426] on mat-icon "assignment" at bounding box center [220, 435] width 18 height 18
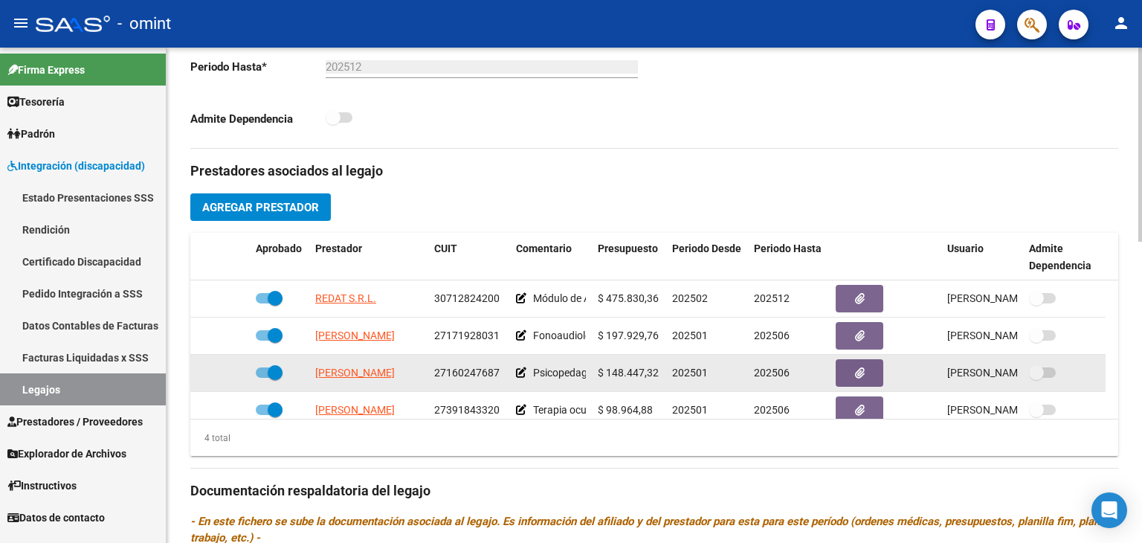
scroll to position [15, 0]
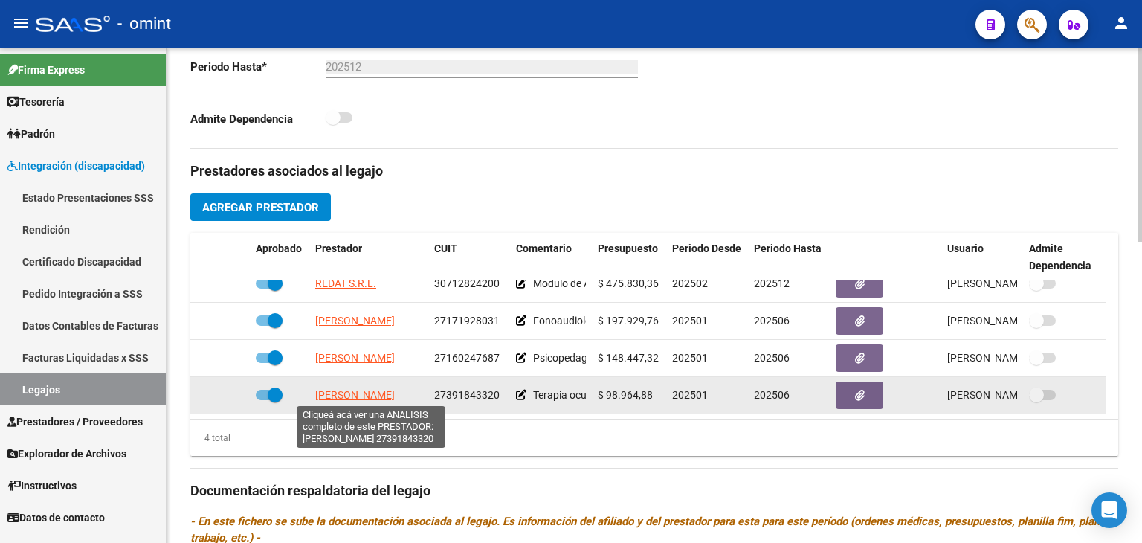
click at [337, 392] on span "[PERSON_NAME]" at bounding box center [355, 395] width 80 height 12
type textarea "27391843320"
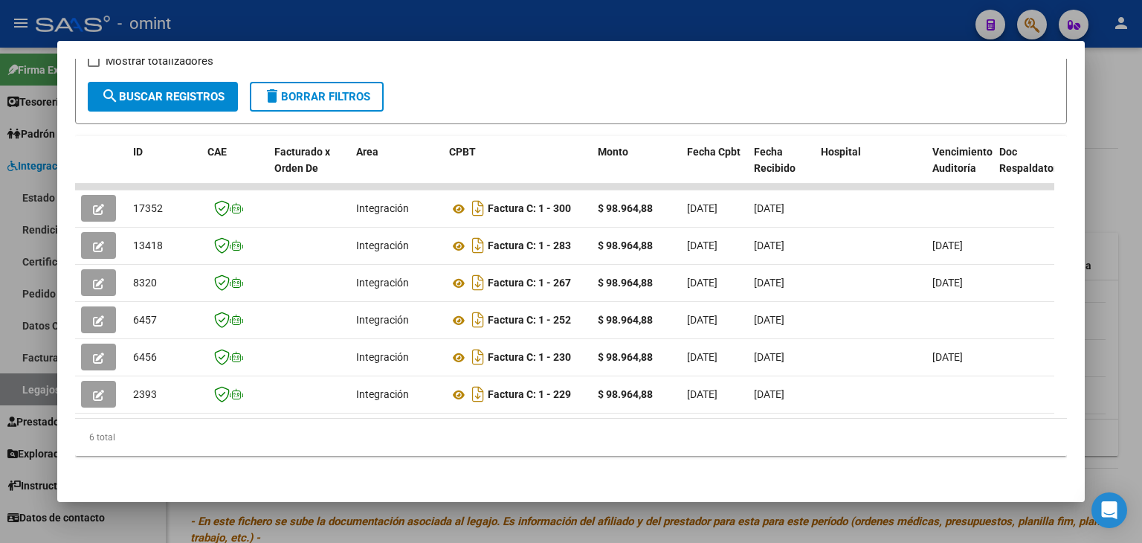
scroll to position [0, 0]
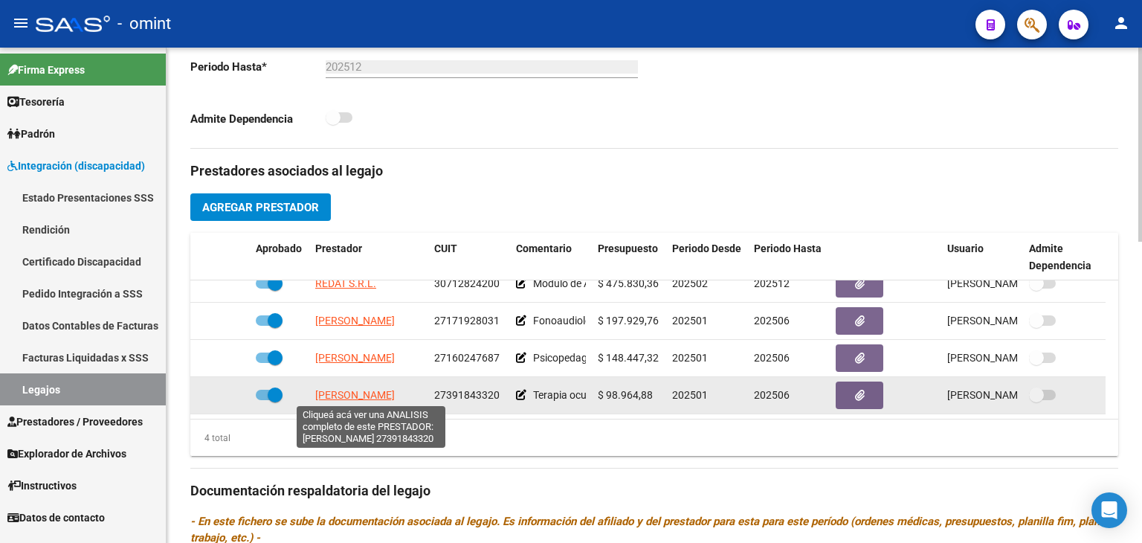
click at [392, 394] on span "[PERSON_NAME]" at bounding box center [355, 395] width 80 height 12
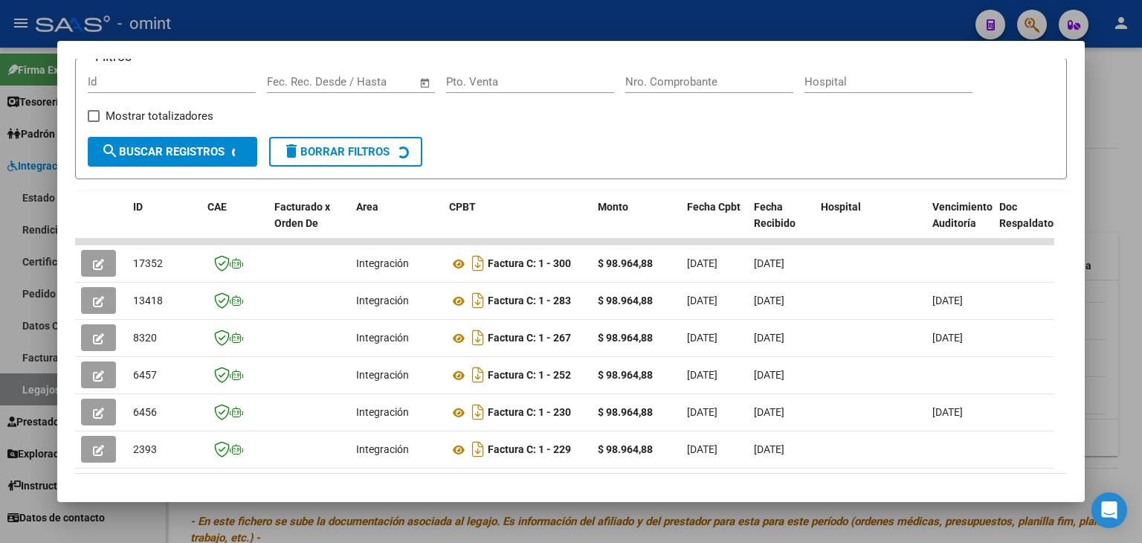
scroll to position [223, 0]
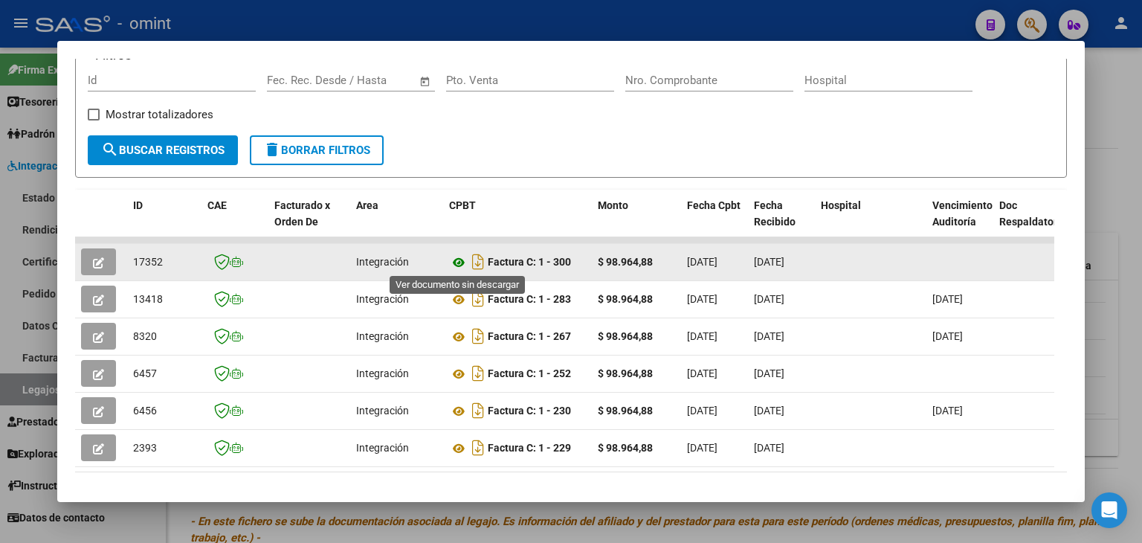
click at [462, 256] on icon at bounding box center [458, 262] width 19 height 18
click at [100, 257] on icon "button" at bounding box center [98, 262] width 11 height 11
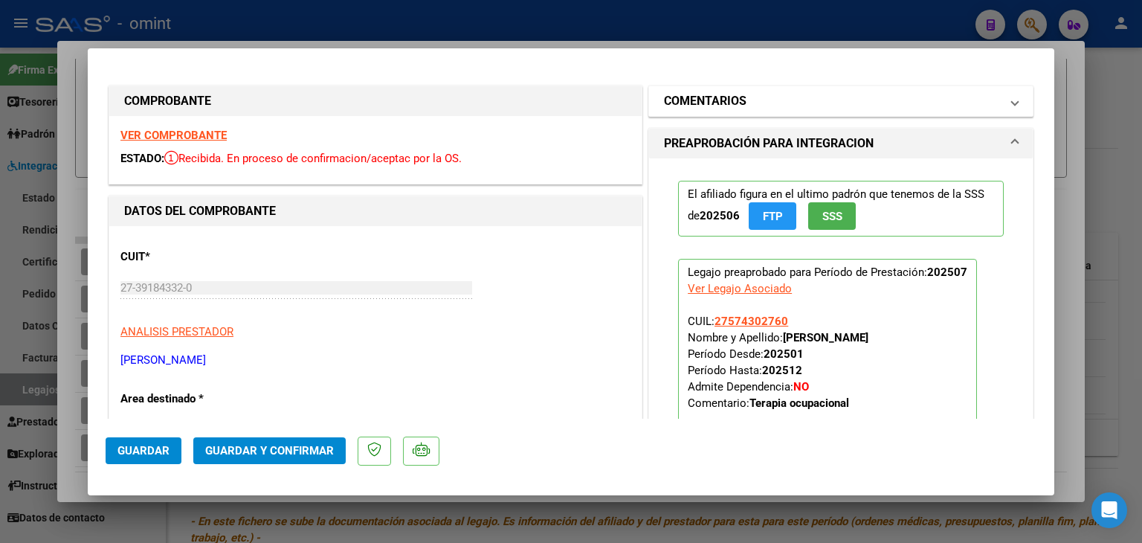
click at [778, 97] on mat-panel-title "COMENTARIOS" at bounding box center [832, 101] width 336 height 18
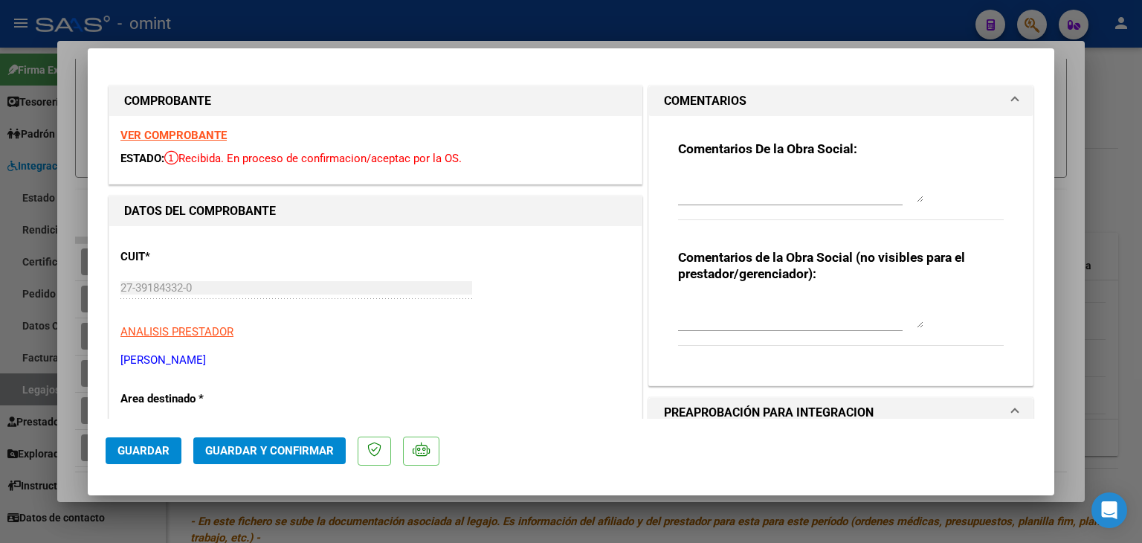
click at [763, 194] on textarea at bounding box center [800, 187] width 245 height 30
click at [636, 105] on div "COMPROBANTE VER COMPROBANTE ESTADO: Recibida. En proceso de confirmacion/acepta…" at bounding box center [376, 134] width 540 height 99
click at [802, 191] on textarea "Familia informa baja al [DATE]. No se procesa [DATE] (Fc300" at bounding box center [800, 187] width 245 height 30
drag, startPoint x: 821, startPoint y: 196, endPoint x: 668, endPoint y: 180, distance: 154.7
click at [668, 180] on div "Comentarios De la Obra Social: Familia informa baja al [DATE]. No se procesa [P…" at bounding box center [841, 244] width 348 height 257
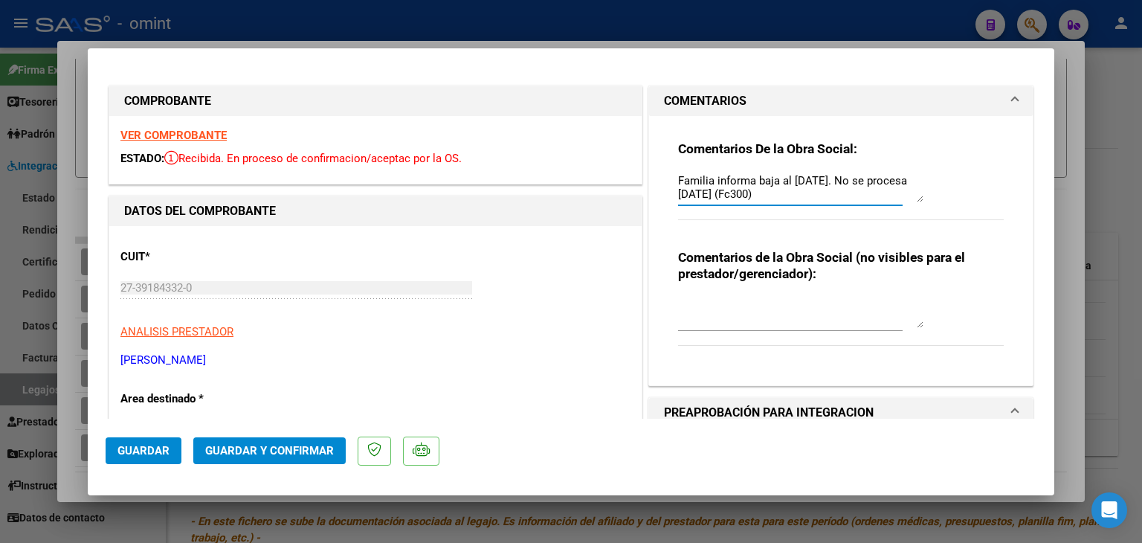
drag, startPoint x: 716, startPoint y: 192, endPoint x: 694, endPoint y: 173, distance: 28.5
click at [694, 173] on textarea "Familia informa baja al [DATE]. No se procesa [DATE] (Fc300)" at bounding box center [800, 187] width 245 height 30
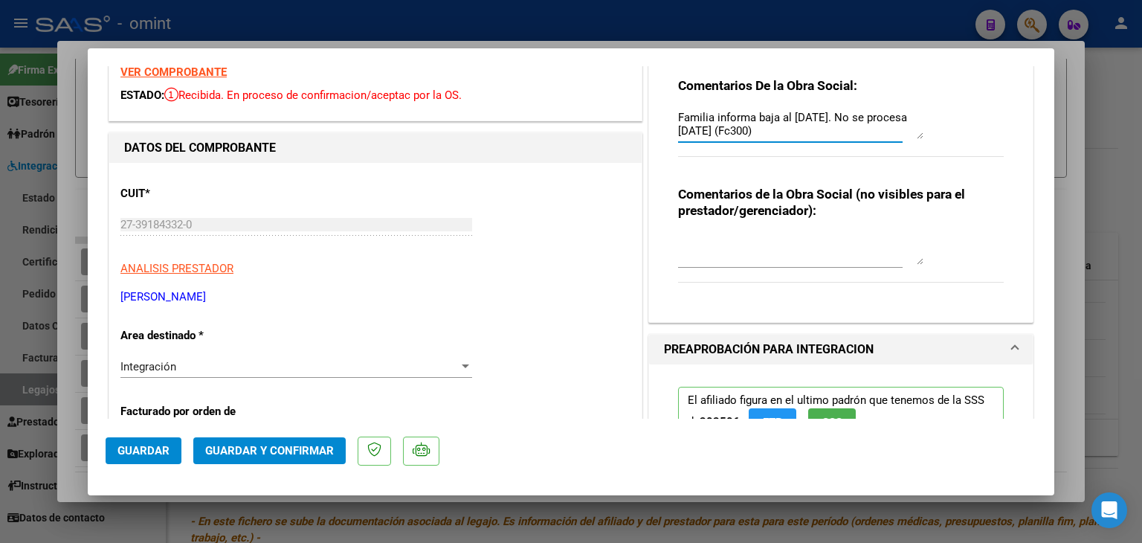
scroll to position [297, 0]
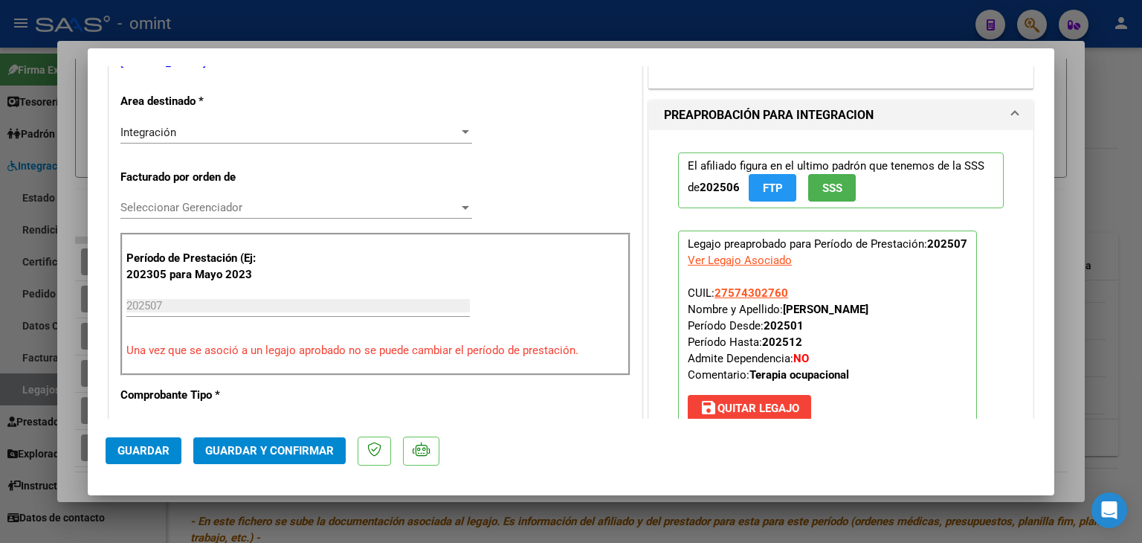
type textarea "Familia informa baja al [DATE]. No se procesa [DATE] (Fc300)"
click at [140, 452] on span "Guardar" at bounding box center [143, 450] width 52 height 13
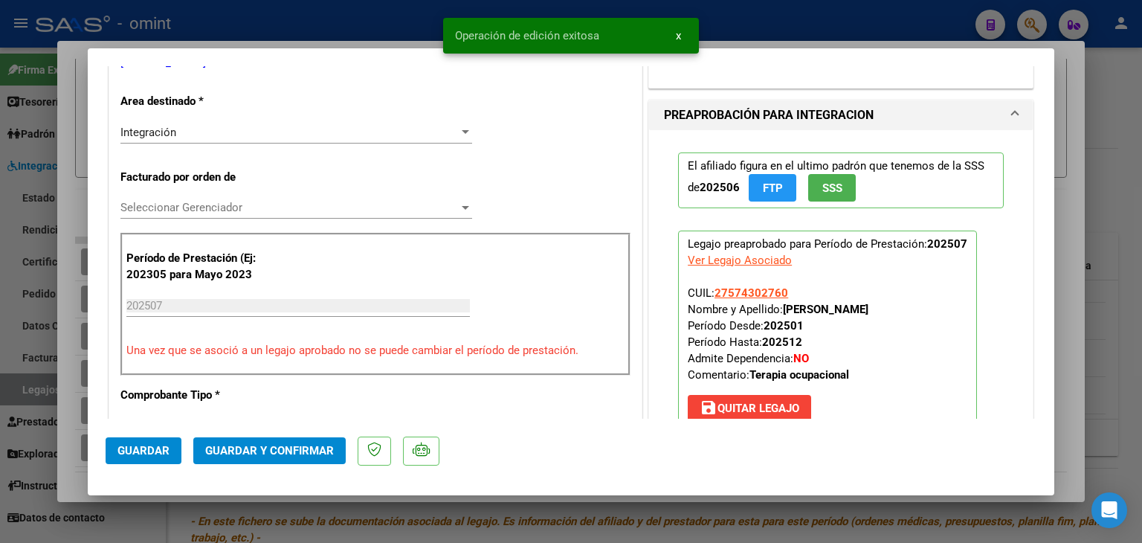
type input "$ 0,00"
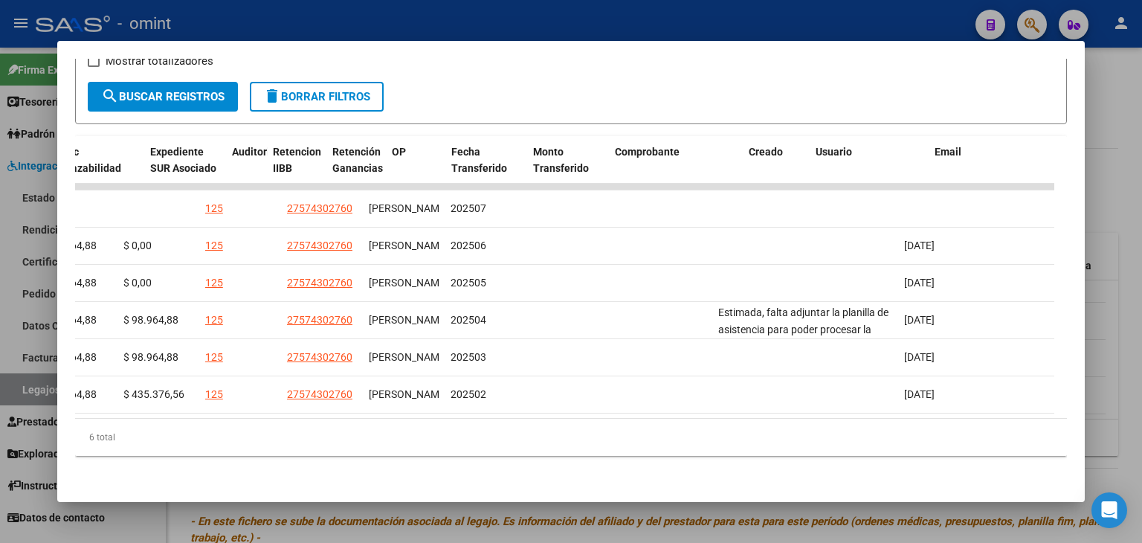
scroll to position [0, 0]
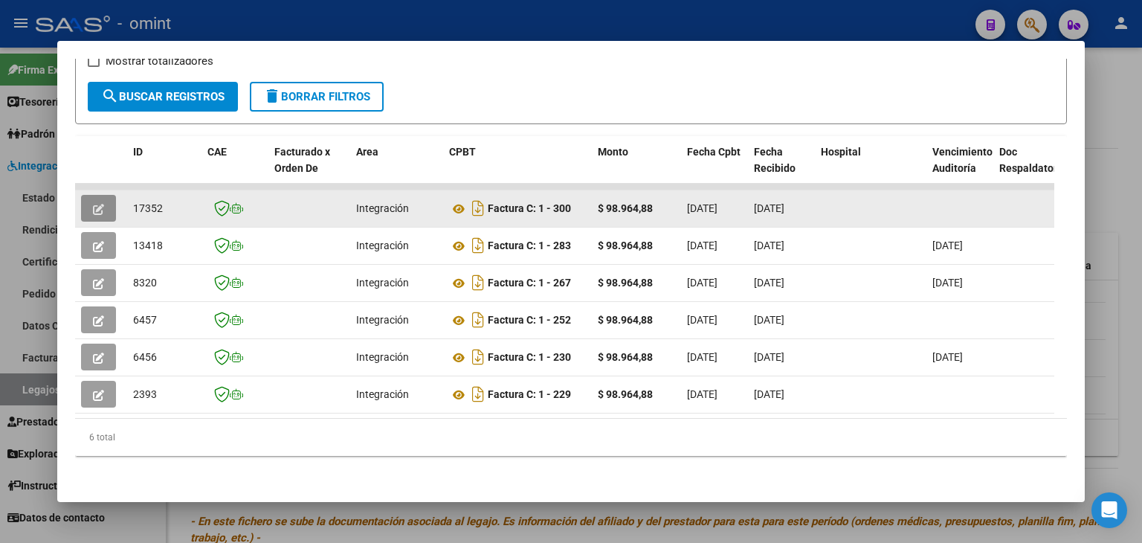
click at [91, 195] on button "button" at bounding box center [98, 208] width 35 height 27
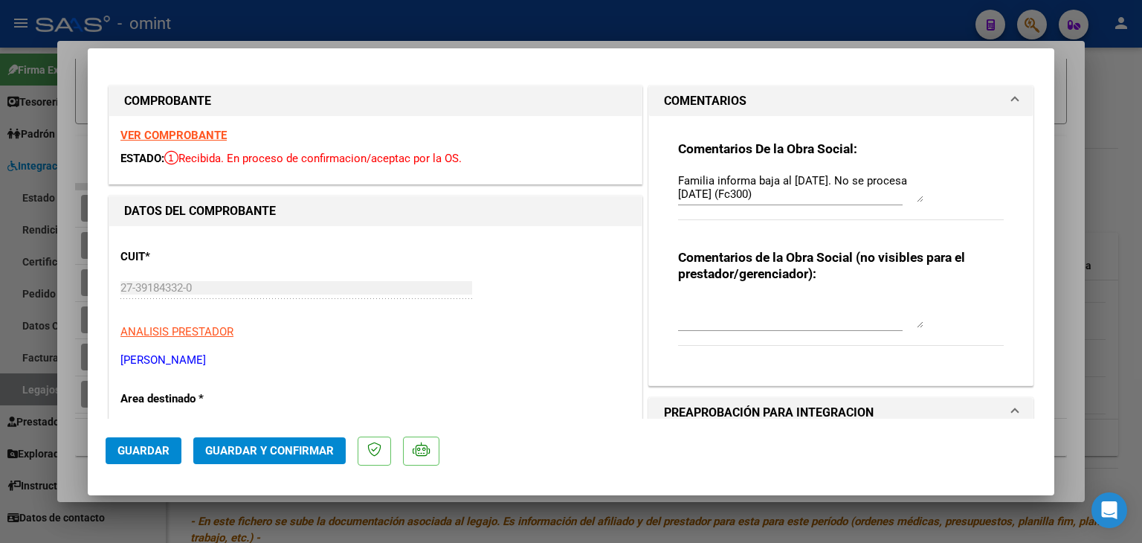
type input "$ 0,00"
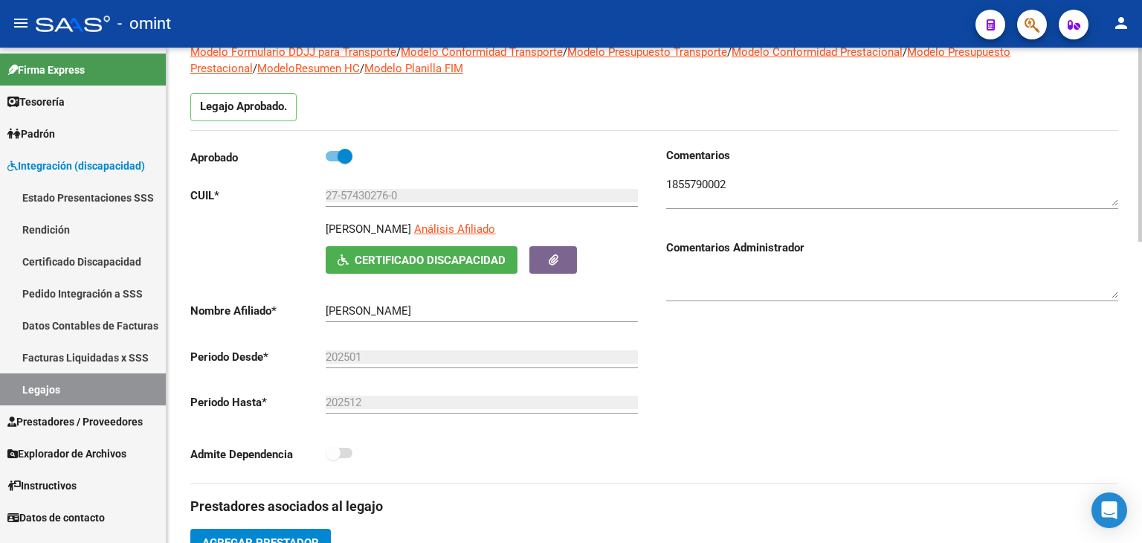
scroll to position [372, 0]
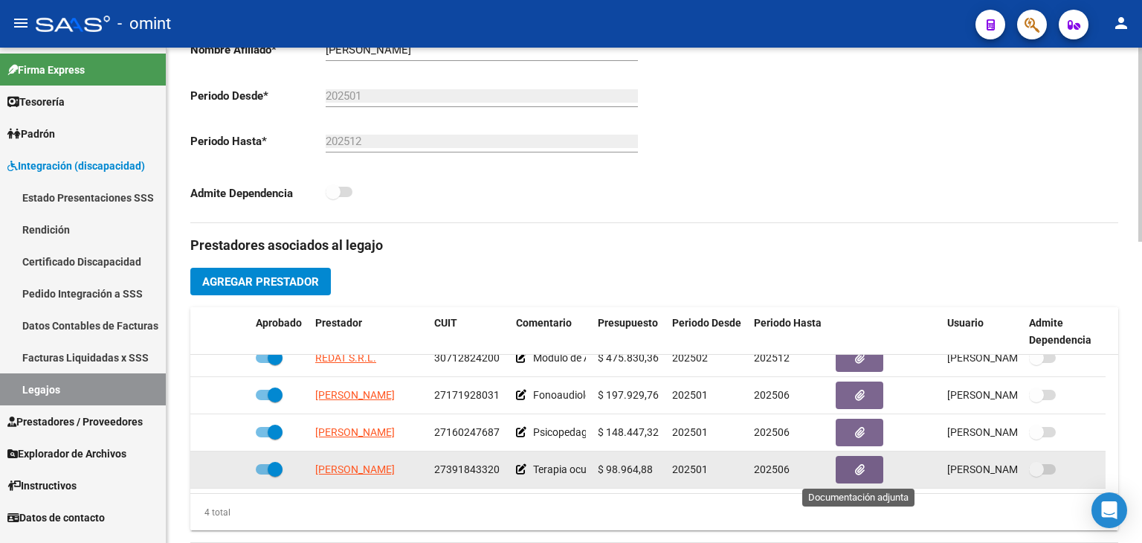
click at [859, 468] on icon "button" at bounding box center [860, 469] width 10 height 11
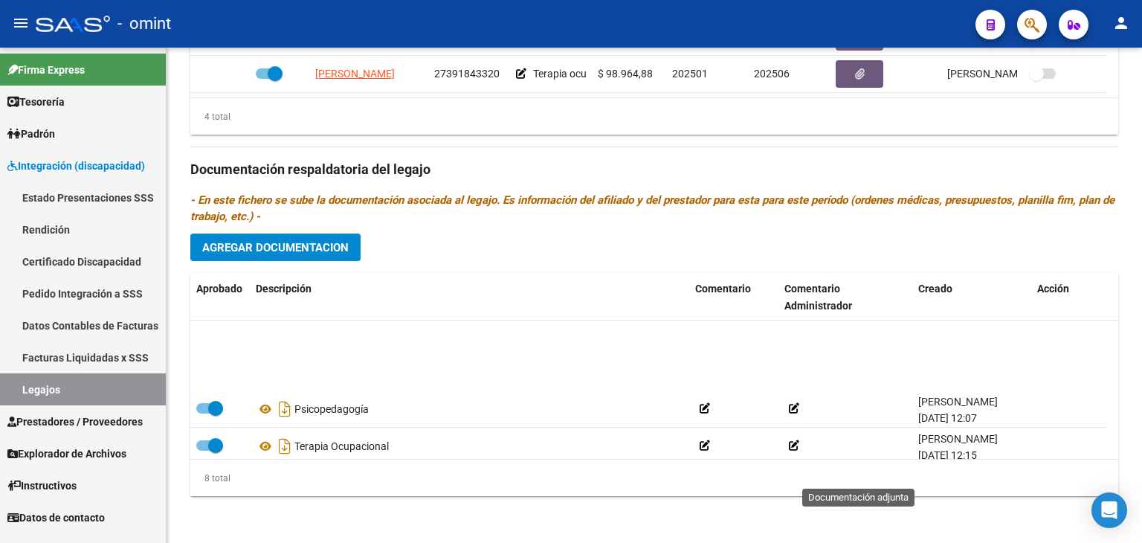
scroll to position [0, 0]
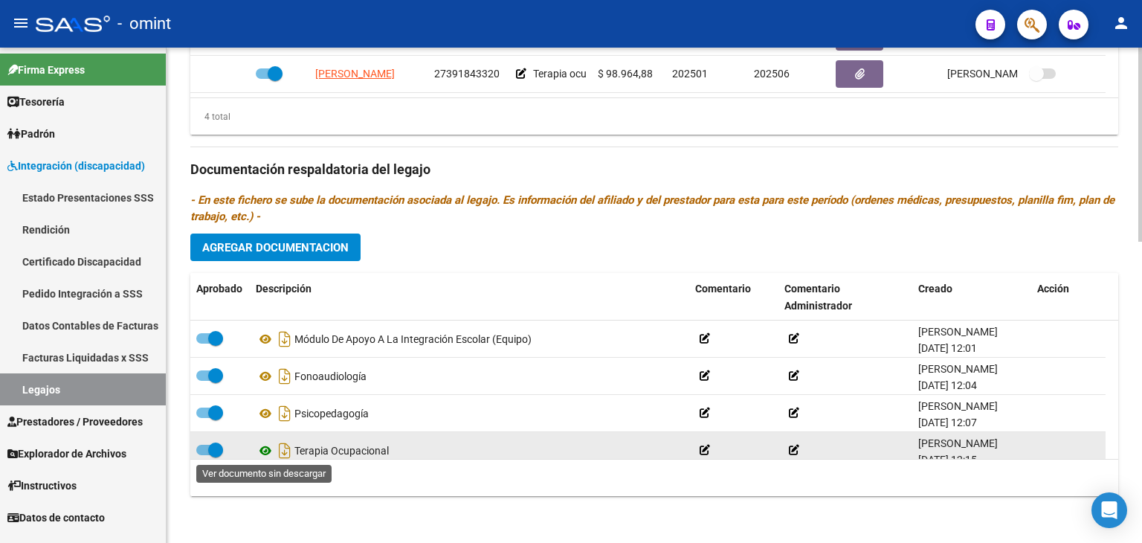
click at [259, 446] on icon at bounding box center [265, 451] width 19 height 18
